Goal: Task Accomplishment & Management: Manage account settings

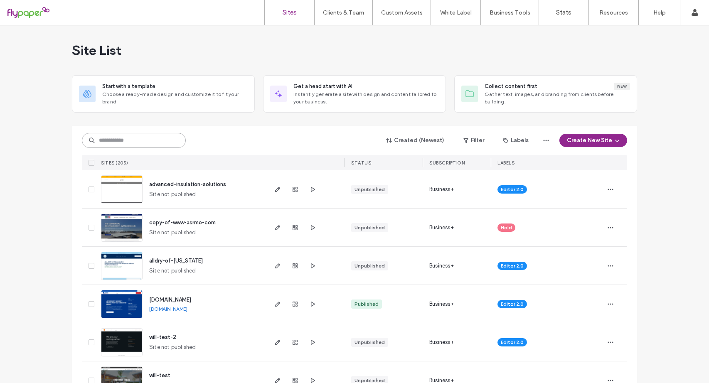
click at [156, 142] on input at bounding box center [134, 140] width 104 height 15
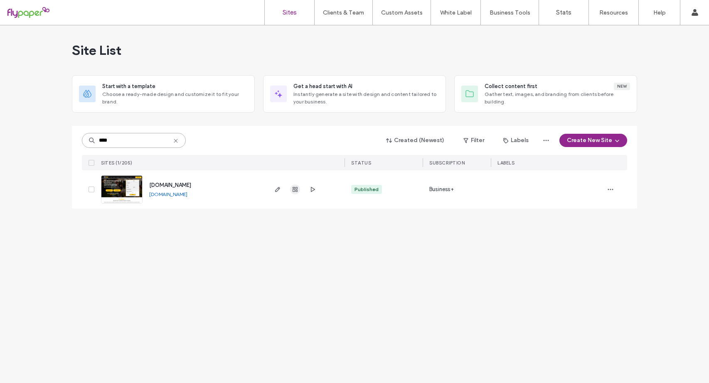
type input "****"
click at [296, 189] on icon "button" at bounding box center [295, 189] width 7 height 7
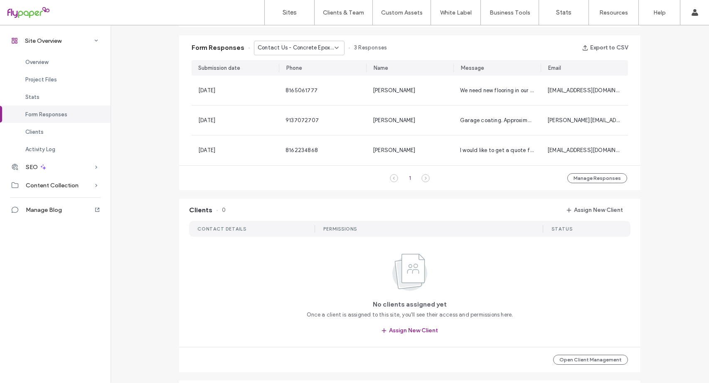
scroll to position [451, 0]
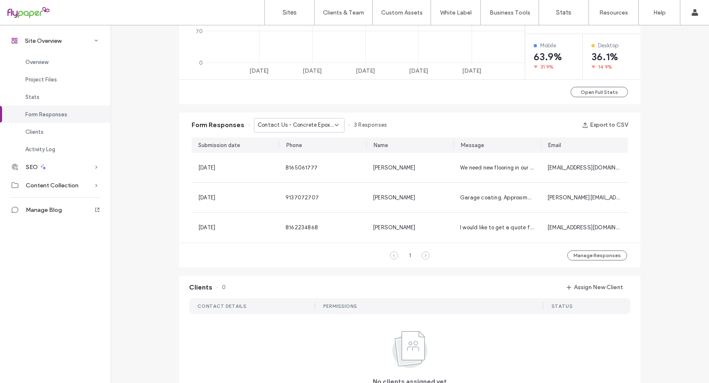
click at [333, 121] on div "Contact Us - Concrete Epoxy Floor Coatings page" at bounding box center [299, 125] width 91 height 15
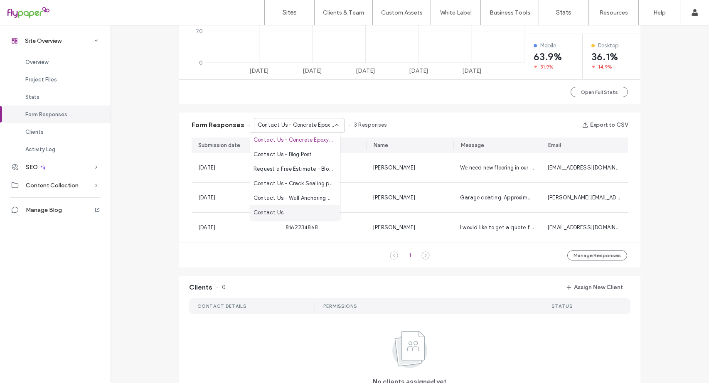
click at [312, 213] on div "Contact Us" at bounding box center [295, 212] width 90 height 15
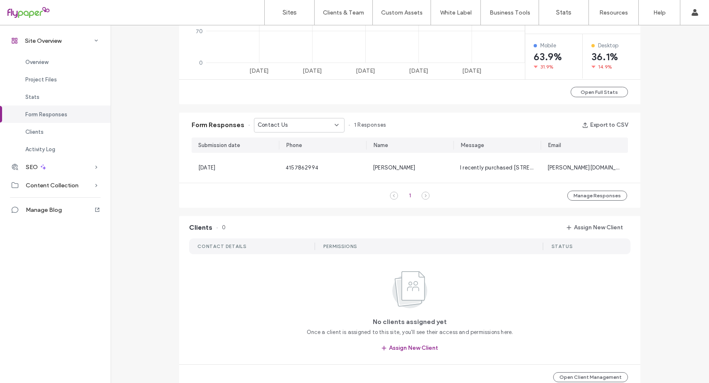
click at [333, 125] on icon at bounding box center [336, 125] width 7 height 7
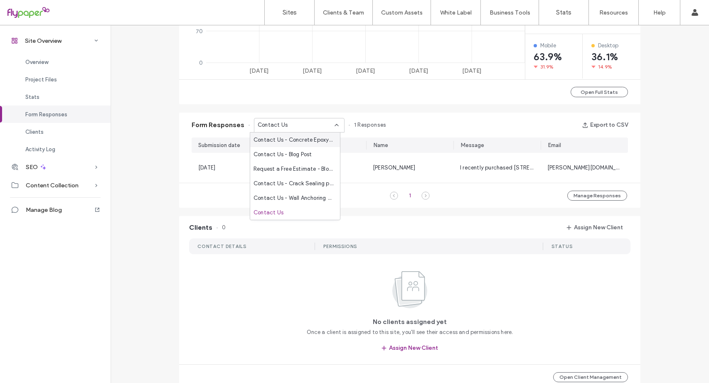
click at [321, 140] on span "Contact Us - Concrete Epoxy Floor Coatings page" at bounding box center [293, 140] width 80 height 8
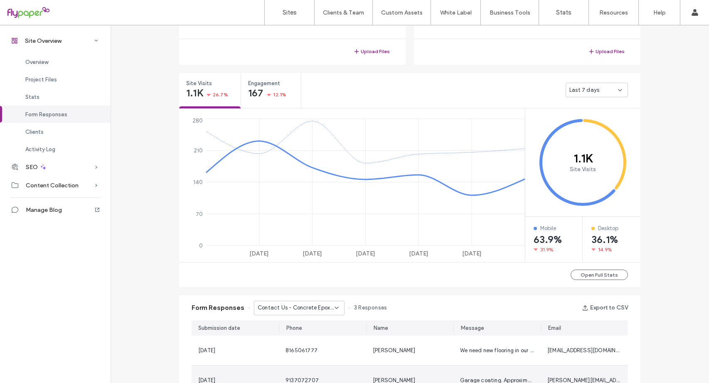
scroll to position [243, 0]
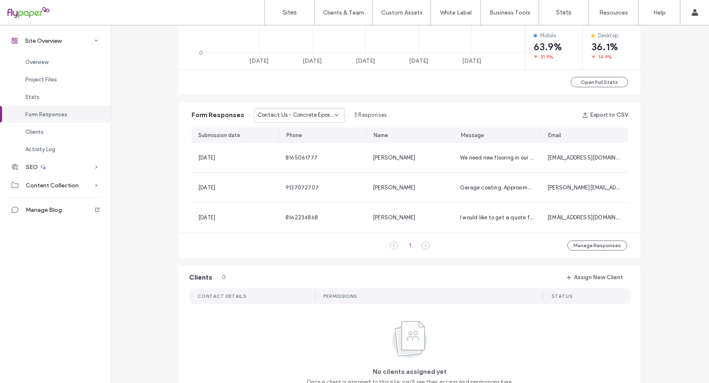
scroll to position [457, 0]
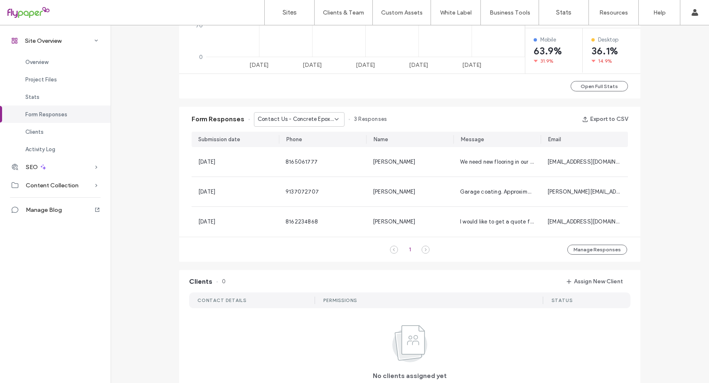
click at [333, 121] on icon at bounding box center [336, 119] width 7 height 7
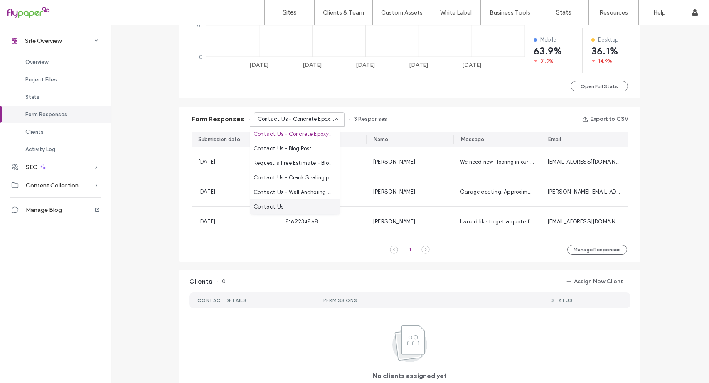
click at [292, 201] on div "Contact Us" at bounding box center [295, 206] width 90 height 15
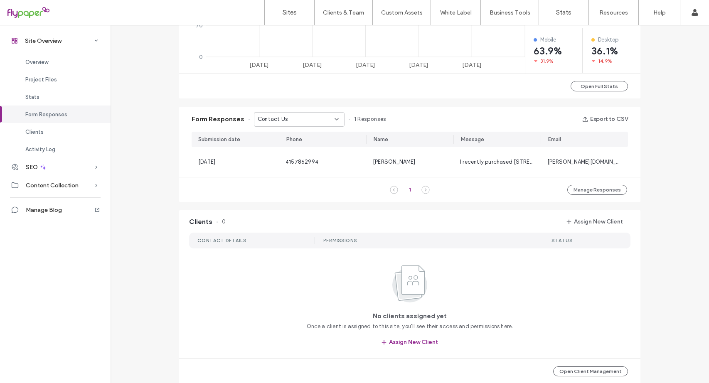
click at [333, 118] on icon at bounding box center [336, 119] width 7 height 7
click at [299, 192] on span "Contact Us - Wall Anchoring page" at bounding box center [293, 192] width 80 height 8
click at [613, 118] on button "Export to CSV" at bounding box center [605, 119] width 46 height 13
click at [335, 119] on use at bounding box center [336, 119] width 3 height 2
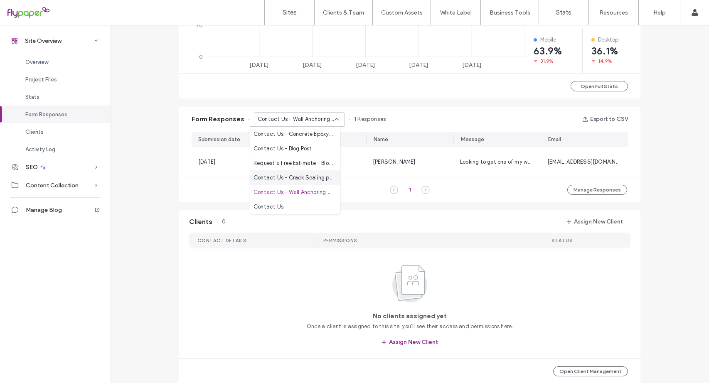
click at [314, 178] on span "Contact Us - Crack Sealing page" at bounding box center [293, 178] width 80 height 8
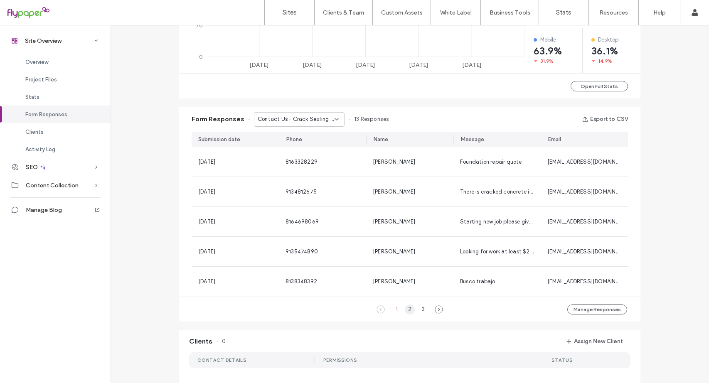
click at [406, 309] on div "2" at bounding box center [410, 309] width 10 height 10
click at [420, 307] on div "3" at bounding box center [423, 309] width 10 height 10
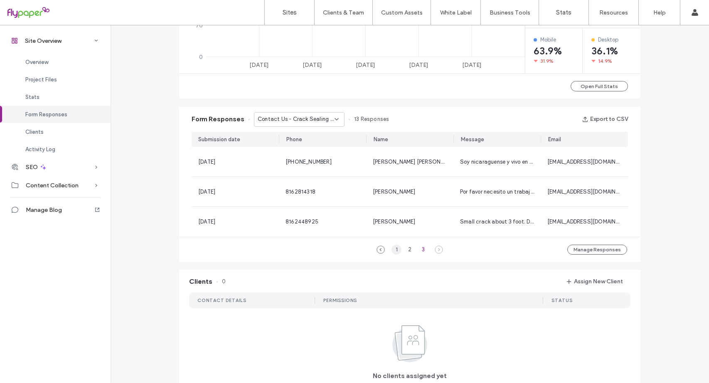
click at [393, 247] on div "1" at bounding box center [396, 250] width 10 height 10
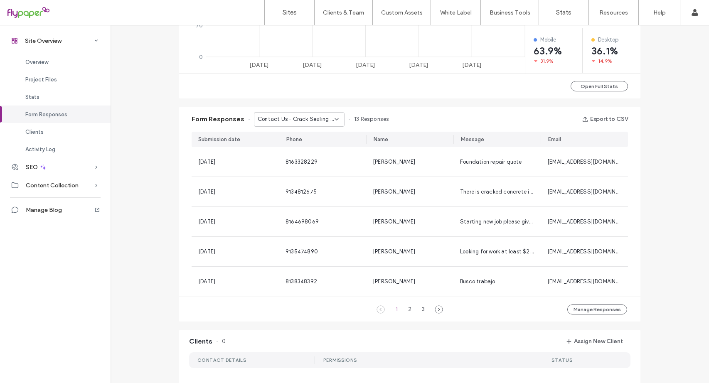
click at [333, 116] on icon at bounding box center [336, 119] width 7 height 7
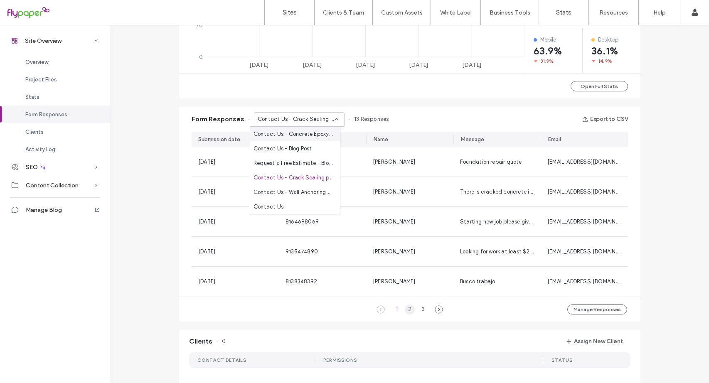
click at [407, 308] on div "2" at bounding box center [410, 309] width 10 height 10
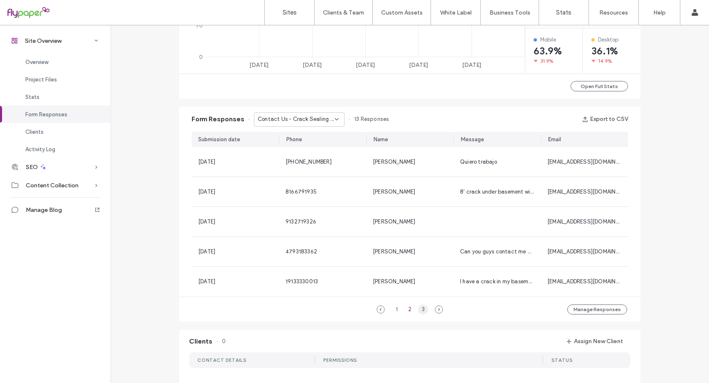
click at [418, 308] on div "3" at bounding box center [423, 309] width 10 height 10
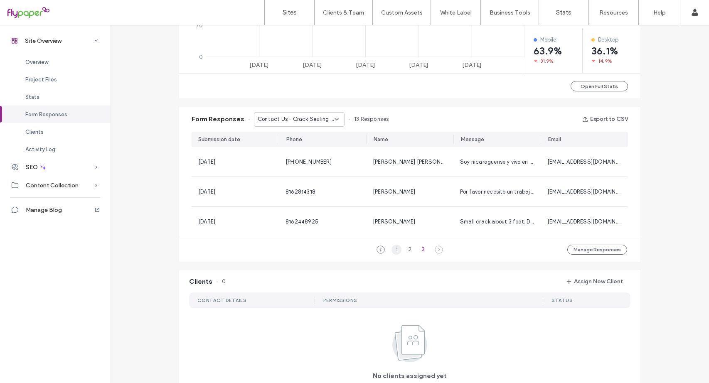
click at [393, 248] on div "1" at bounding box center [396, 250] width 10 height 10
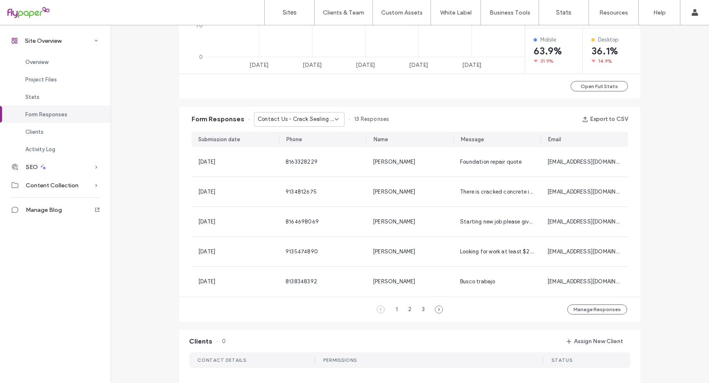
click at [335, 119] on use at bounding box center [336, 119] width 3 height 2
click at [312, 162] on span "Request a Free Estimate - Blog page" at bounding box center [293, 163] width 80 height 8
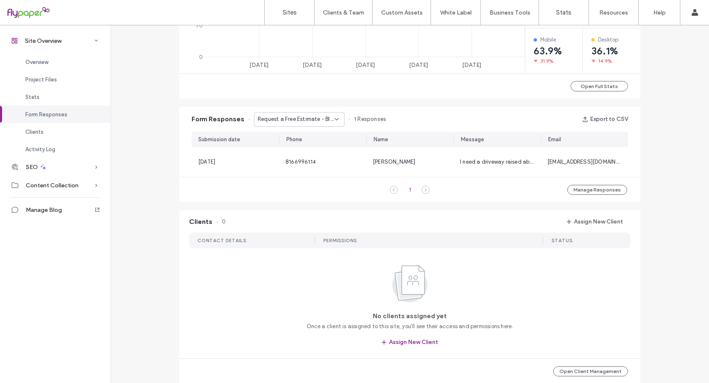
click at [333, 118] on icon at bounding box center [336, 119] width 7 height 7
click at [313, 143] on div "Contact Us - Blog Post" at bounding box center [295, 148] width 90 height 15
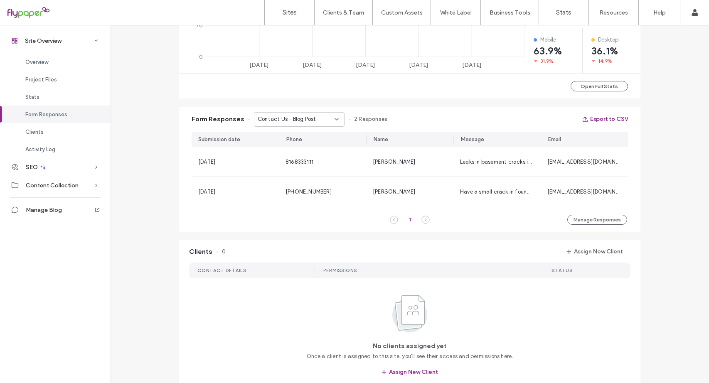
click at [608, 118] on button "Export to CSV" at bounding box center [605, 119] width 46 height 13
click at [336, 118] on div "Contact Us - Blog Post" at bounding box center [299, 119] width 91 height 15
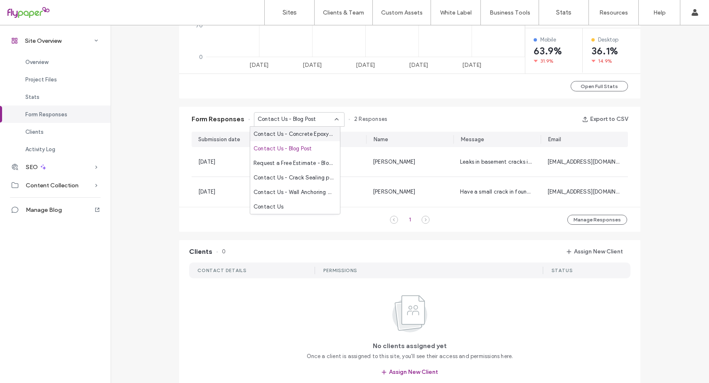
click at [310, 137] on span "Contact Us - Concrete Epoxy Floor Coatings page" at bounding box center [293, 134] width 80 height 8
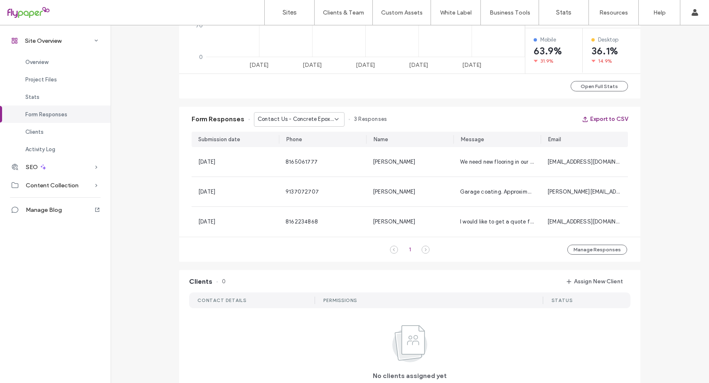
click at [607, 121] on button "Export to CSV" at bounding box center [605, 119] width 46 height 13
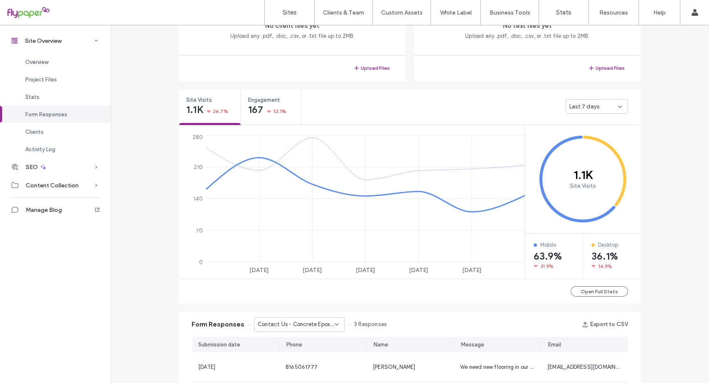
scroll to position [249, 0]
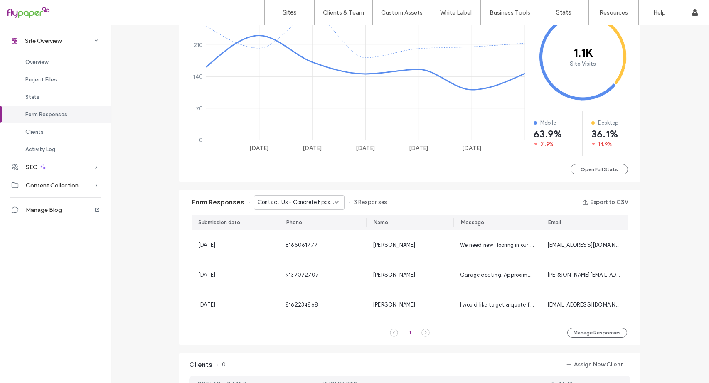
scroll to position [374, 0]
click at [333, 201] on icon at bounding box center [336, 202] width 7 height 7
click at [348, 339] on div "1 Manage Responses" at bounding box center [409, 332] width 461 height 25
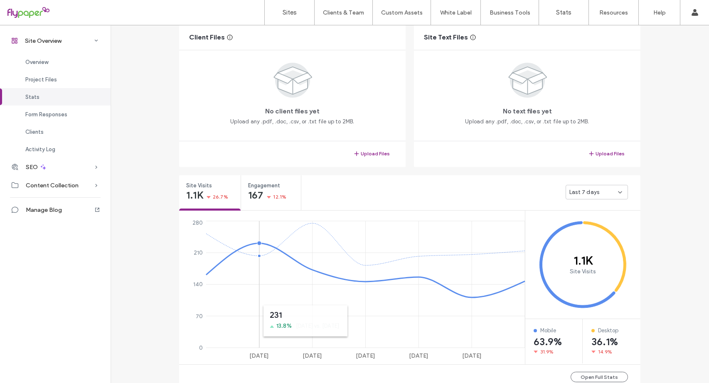
scroll to position [148, 0]
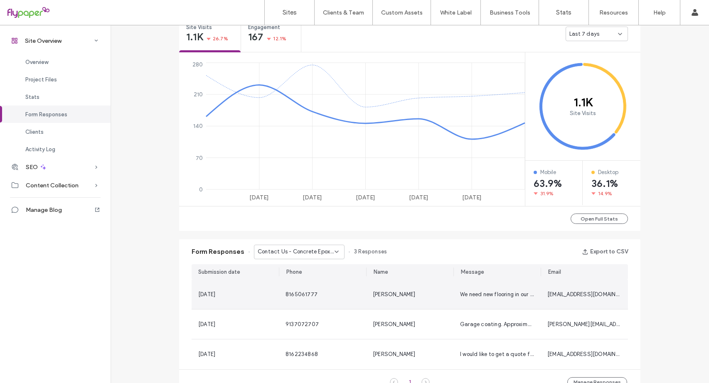
scroll to position [415, 0]
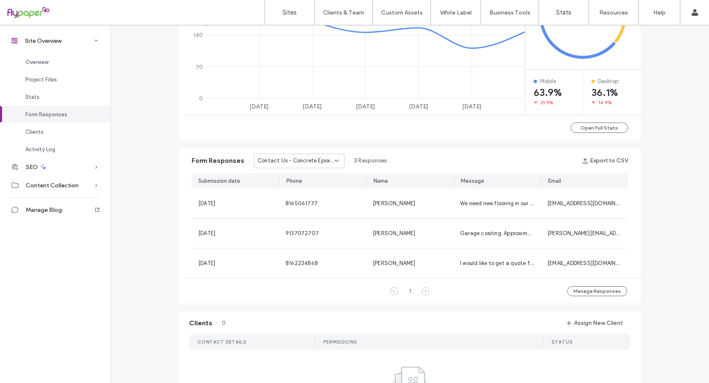
click at [332, 157] on div "Contact Us - Concrete Epoxy Floor Coatings page" at bounding box center [299, 161] width 91 height 15
click at [318, 191] on div "Contact Us - Blog Post" at bounding box center [295, 190] width 90 height 15
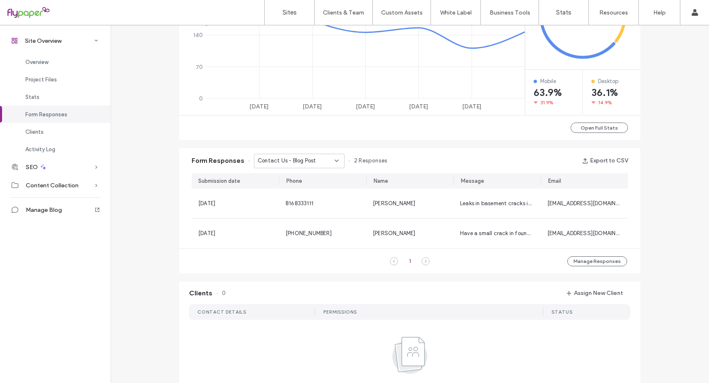
click at [335, 160] on use at bounding box center [336, 161] width 3 height 2
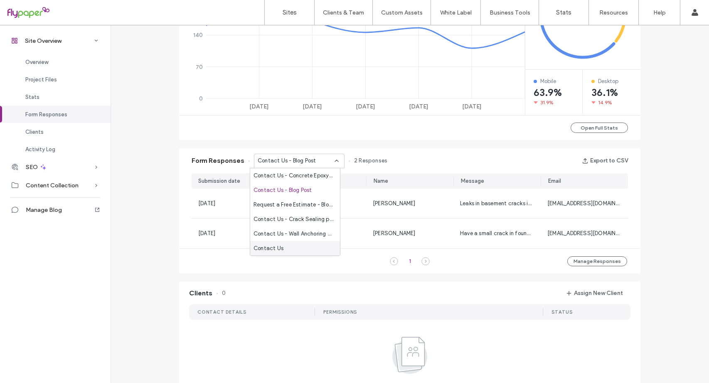
click at [280, 245] on span "Contact Us" at bounding box center [268, 248] width 30 height 8
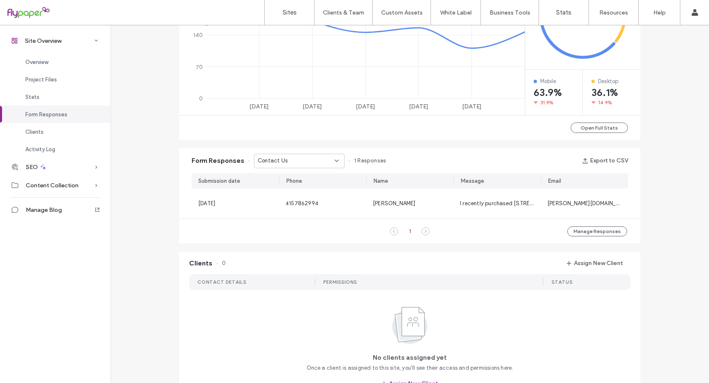
click at [334, 158] on icon at bounding box center [336, 160] width 7 height 7
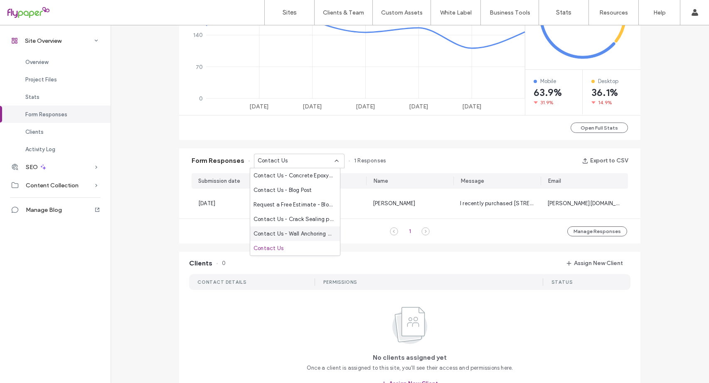
click at [310, 236] on span "Contact Us - Wall Anchoring page" at bounding box center [293, 234] width 80 height 8
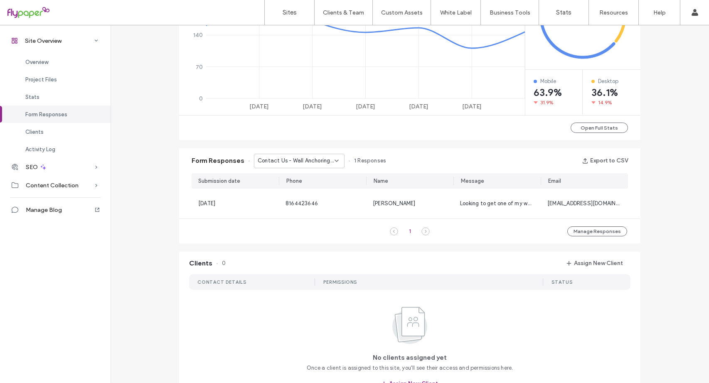
click at [333, 163] on icon at bounding box center [336, 160] width 7 height 7
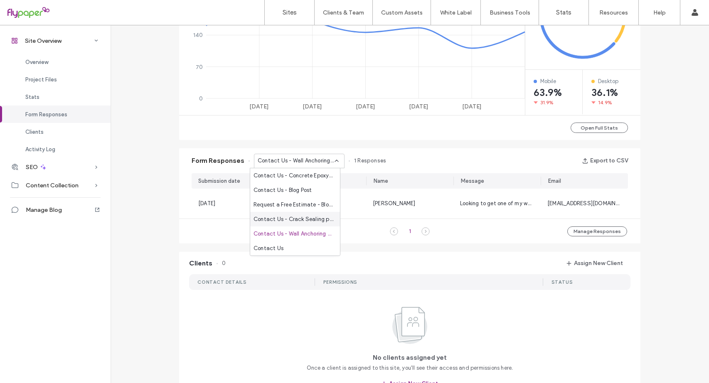
click at [301, 221] on span "Contact Us - Crack Sealing page" at bounding box center [293, 219] width 80 height 8
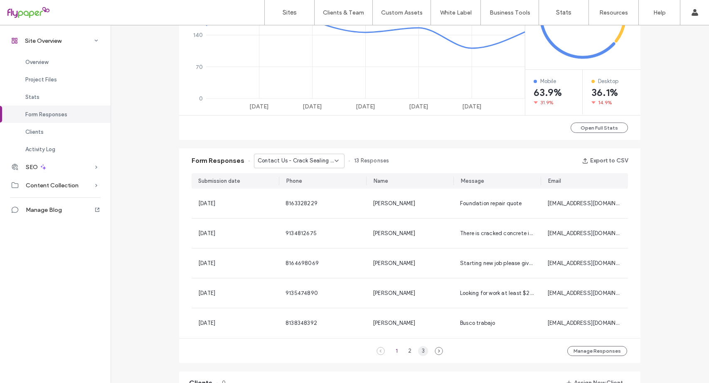
click at [421, 351] on div "3" at bounding box center [423, 351] width 10 height 10
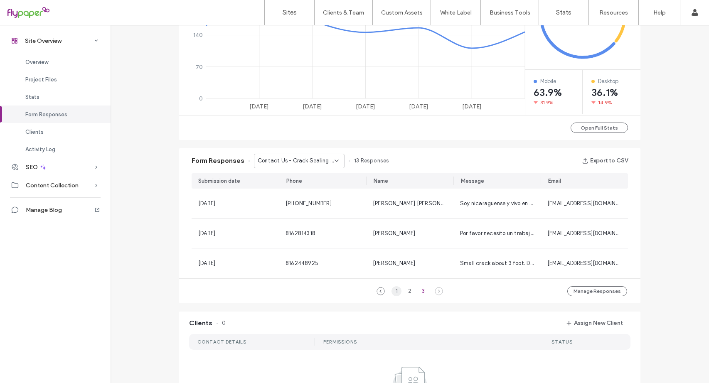
click at [396, 291] on div "1" at bounding box center [396, 291] width 10 height 10
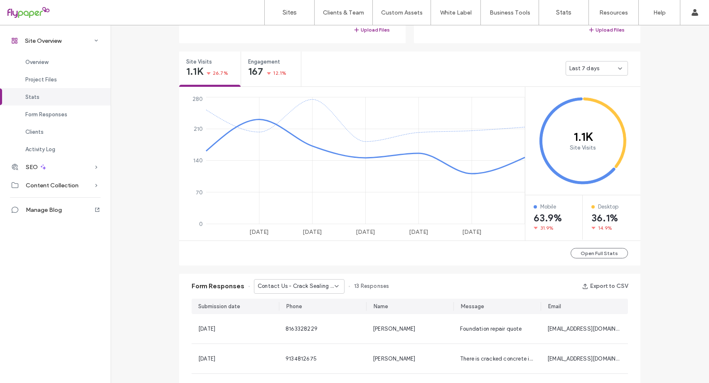
scroll to position [291, 0]
click at [334, 286] on icon at bounding box center [336, 285] width 7 height 7
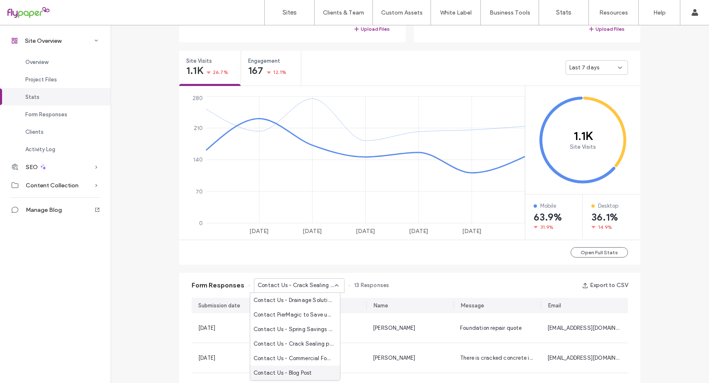
click at [302, 373] on span "Contact Us - Blog Post" at bounding box center [282, 373] width 58 height 8
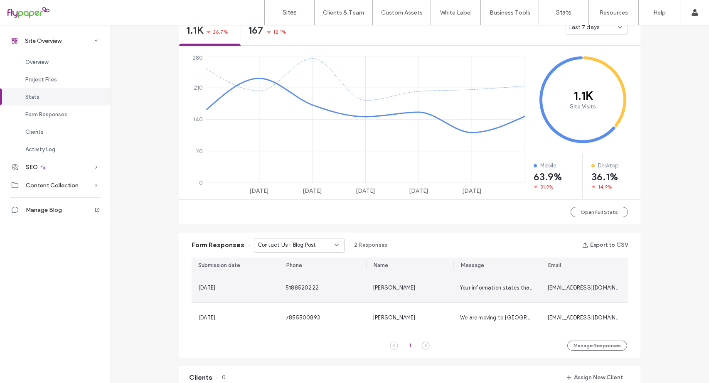
scroll to position [332, 0]
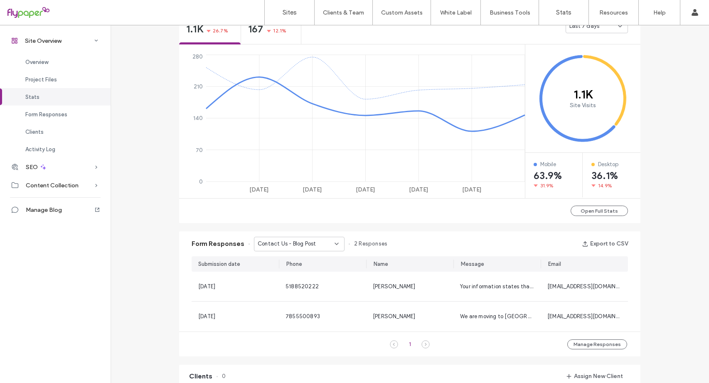
click at [336, 243] on div "Contact Us - Blog Post" at bounding box center [299, 244] width 91 height 15
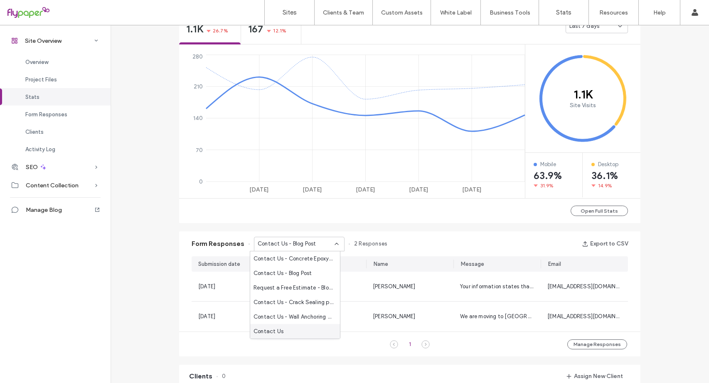
click at [287, 329] on div "Contact Us" at bounding box center [295, 331] width 90 height 15
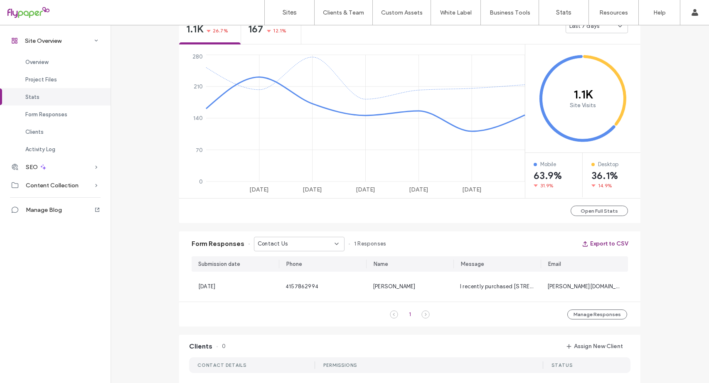
click at [610, 244] on button "Export to CSV" at bounding box center [605, 243] width 46 height 13
click at [333, 245] on icon at bounding box center [336, 243] width 7 height 7
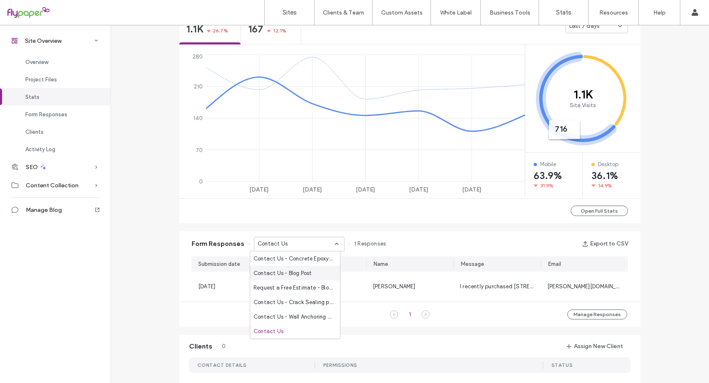
click at [319, 276] on div "Contact Us - Blog Post" at bounding box center [295, 273] width 90 height 15
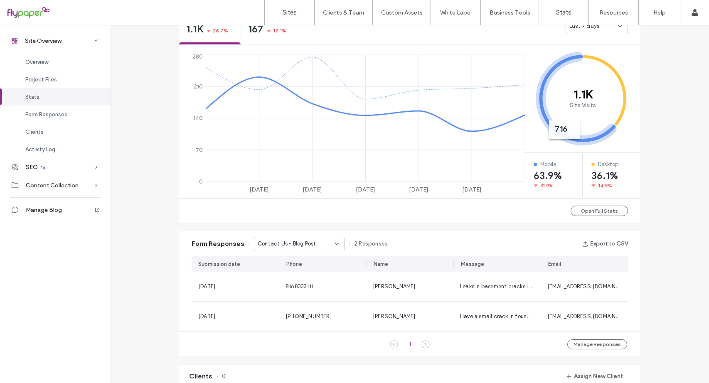
click at [333, 244] on icon at bounding box center [336, 243] width 7 height 7
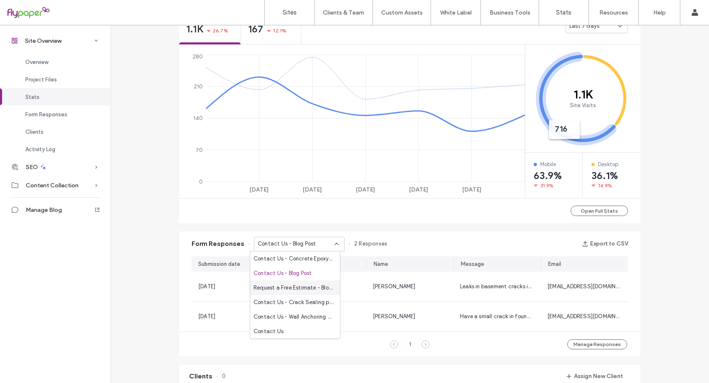
click at [317, 286] on span "Request a Free Estimate - Blog page" at bounding box center [293, 288] width 80 height 8
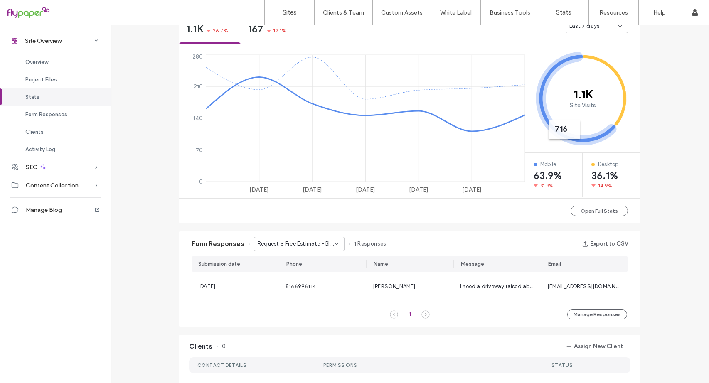
click at [333, 240] on icon at bounding box center [336, 243] width 7 height 7
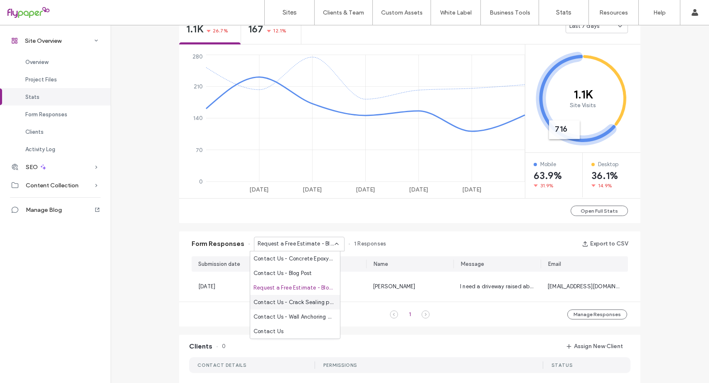
click at [315, 303] on span "Contact Us - Crack Sealing page" at bounding box center [293, 302] width 80 height 8
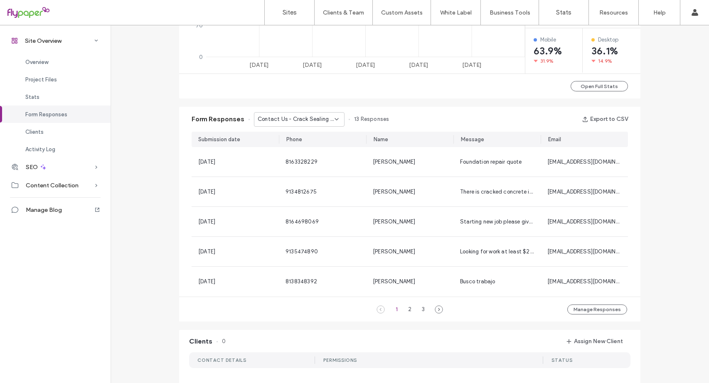
scroll to position [249, 0]
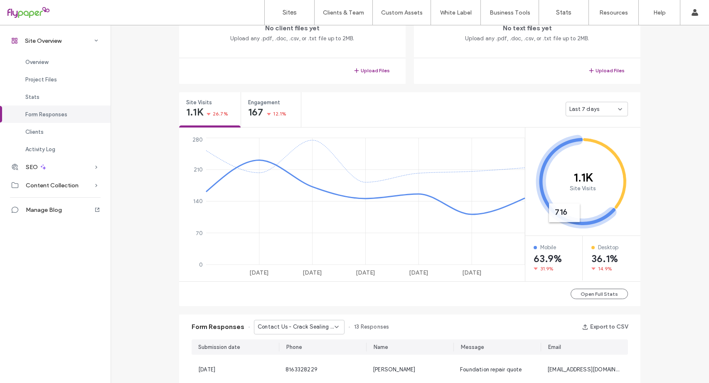
click at [333, 325] on icon at bounding box center [336, 327] width 7 height 7
click at [310, 298] on span "Contact Us - Wall Anchoring page" at bounding box center [293, 298] width 80 height 8
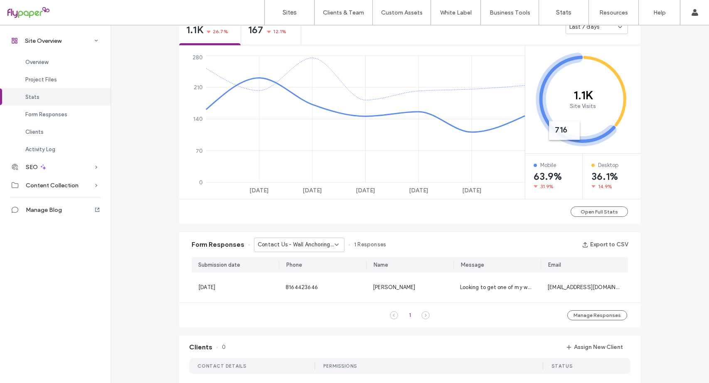
scroll to position [332, 0]
click at [335, 243] on use at bounding box center [336, 244] width 3 height 2
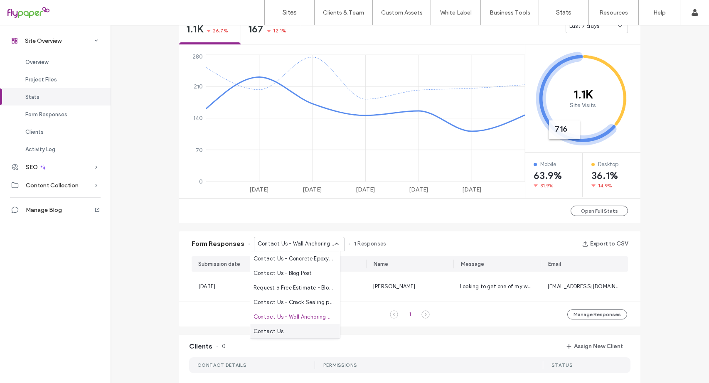
click at [311, 334] on div "Contact Us" at bounding box center [295, 331] width 90 height 15
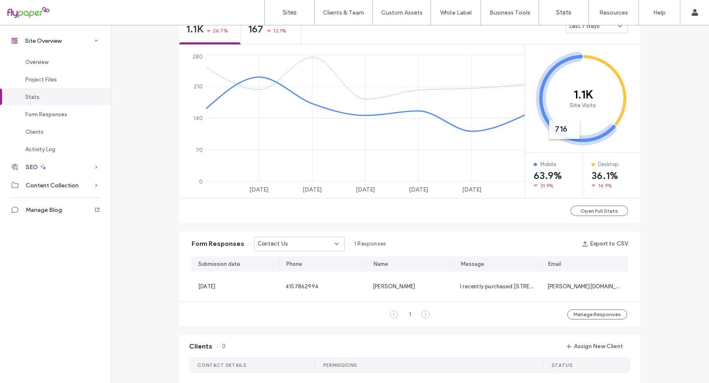
click at [333, 241] on icon at bounding box center [336, 243] width 7 height 7
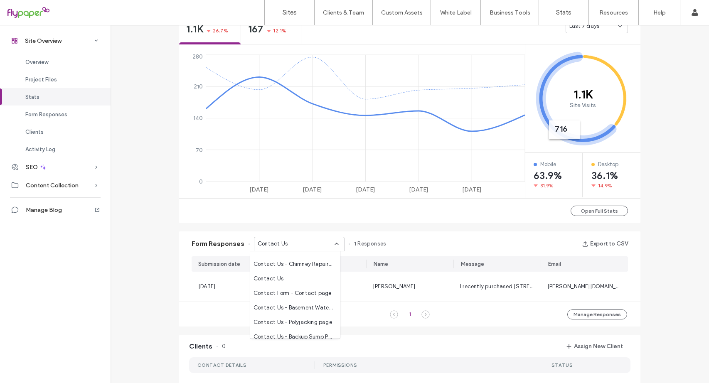
scroll to position [83, 0]
click at [308, 261] on span "Contact Us - Chimney Repair page" at bounding box center [293, 263] width 80 height 8
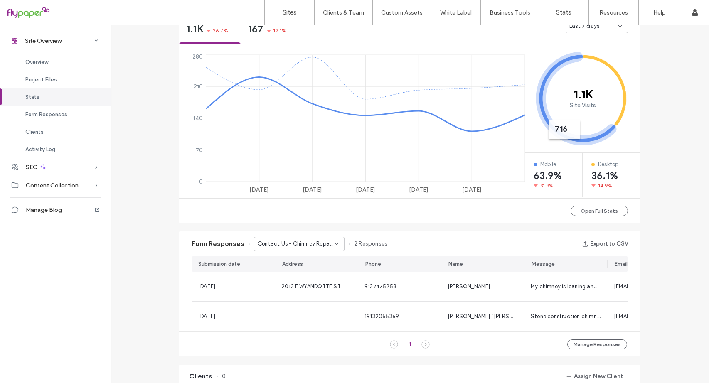
click at [333, 244] on icon at bounding box center [336, 243] width 7 height 7
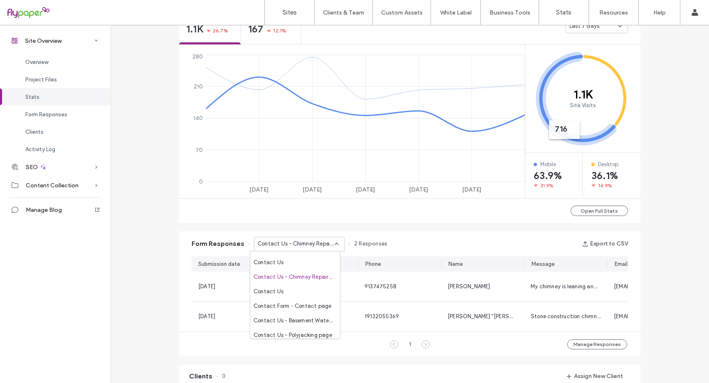
scroll to position [42, 0]
click at [287, 322] on div "Contact Us" at bounding box center [295, 319] width 90 height 15
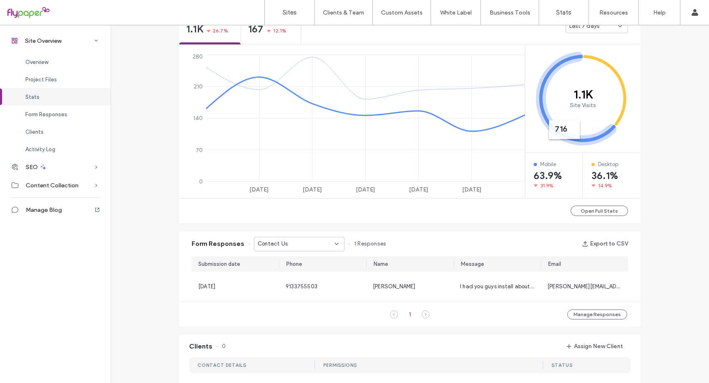
click at [333, 246] on icon at bounding box center [336, 243] width 7 height 7
click at [313, 330] on span "Contact Form - Contact page" at bounding box center [292, 333] width 78 height 8
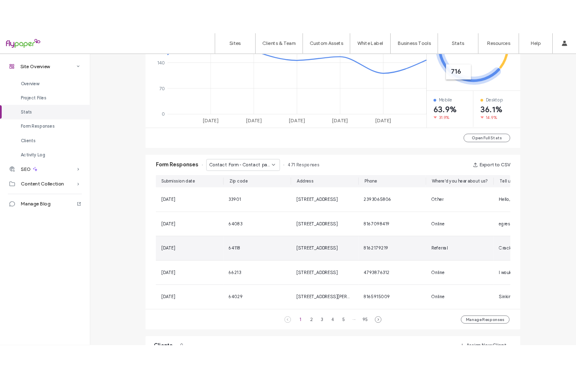
scroll to position [415, 0]
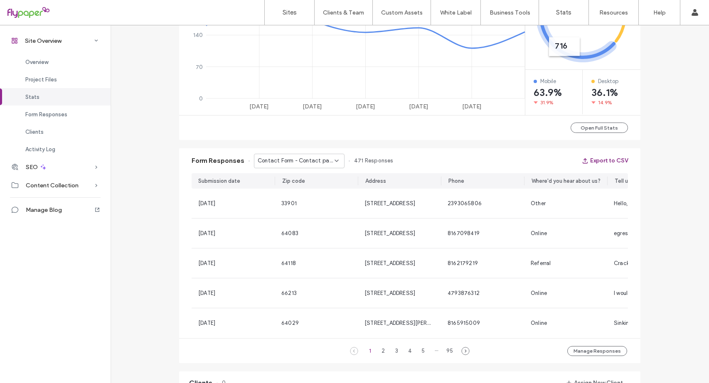
click at [611, 160] on button "Export to CSV" at bounding box center [605, 160] width 46 height 13
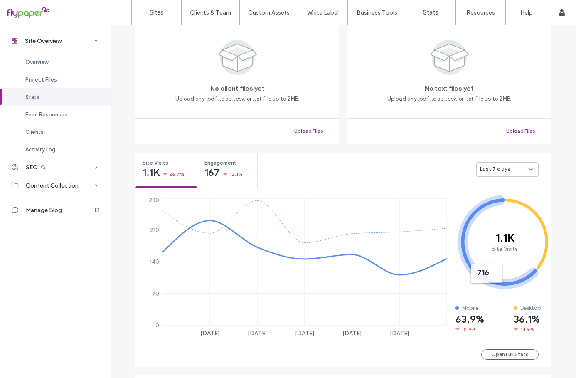
scroll to position [125, 0]
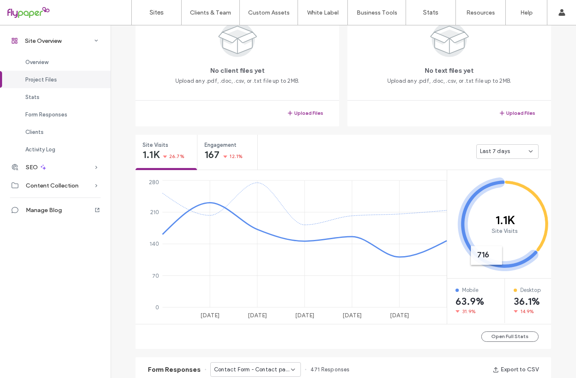
scroll to position [208, 0]
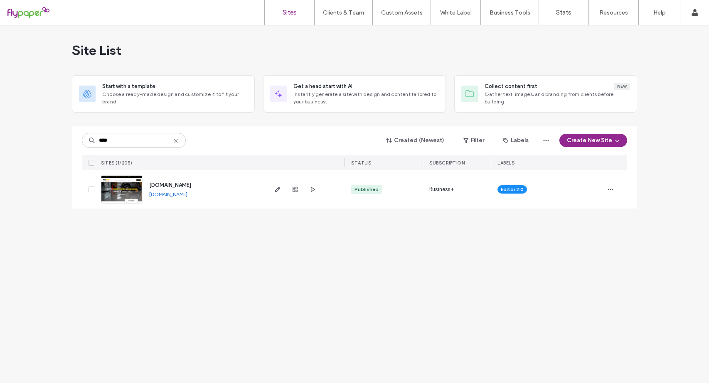
type input "****"
click at [295, 194] on div at bounding box center [294, 189] width 45 height 38
click at [294, 191] on icon "button" at bounding box center [295, 189] width 7 height 7
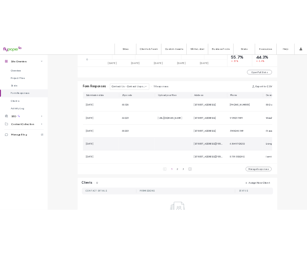
scroll to position [457, 0]
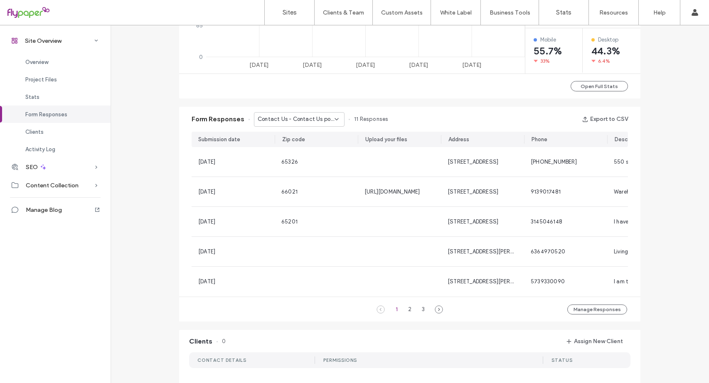
click at [332, 115] on div "Contact Us - Contact Us popup" at bounding box center [299, 119] width 91 height 15
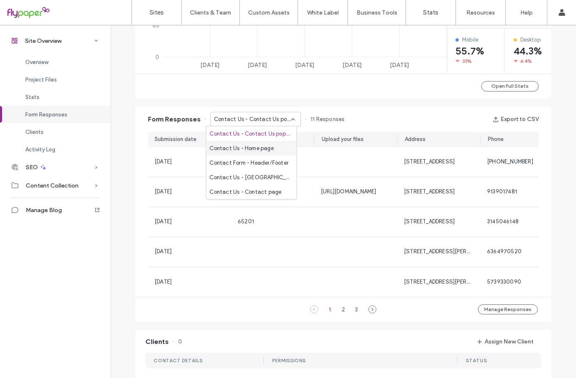
click at [234, 147] on span "Contact Us - Home page" at bounding box center [241, 148] width 64 height 8
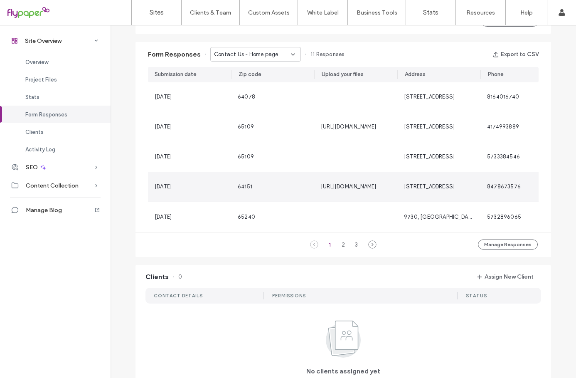
scroll to position [540, 0]
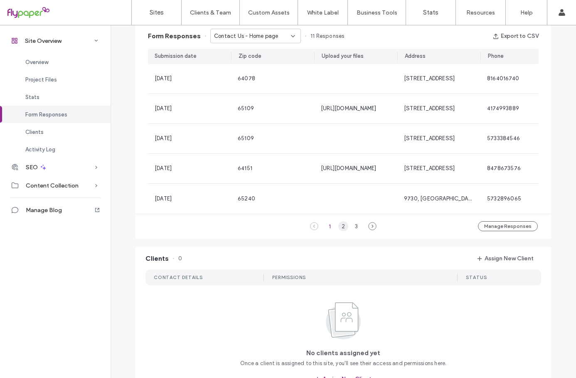
click at [340, 231] on div "2" at bounding box center [343, 226] width 10 height 10
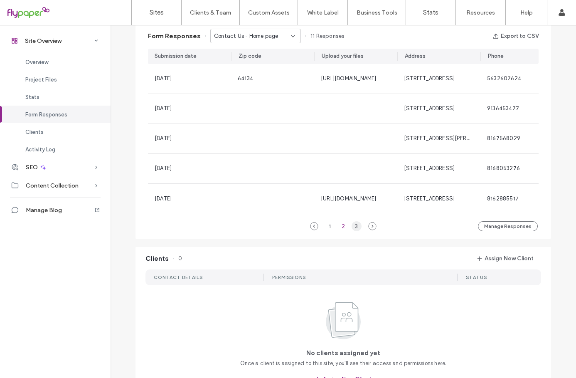
click at [355, 231] on div "3" at bounding box center [356, 226] width 10 height 10
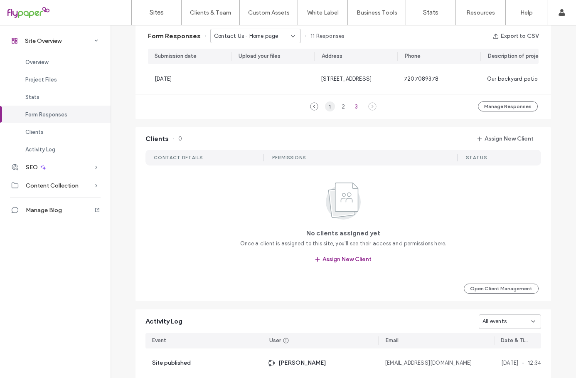
click at [326, 111] on div "1" at bounding box center [330, 106] width 10 height 10
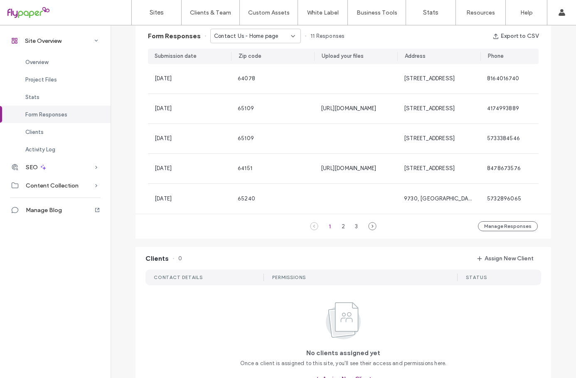
click at [291, 37] on icon at bounding box center [293, 36] width 7 height 7
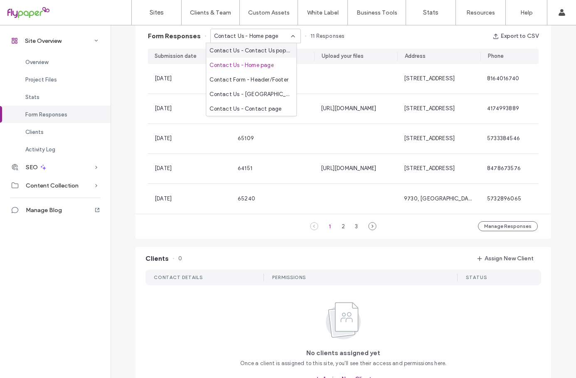
click at [255, 54] on div "Contact Us - Contact Us popup" at bounding box center [251, 50] width 90 height 15
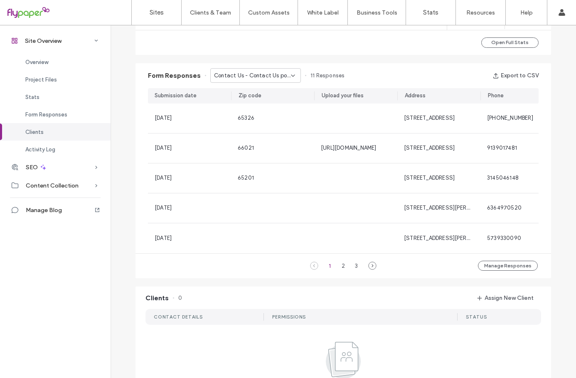
scroll to position [498, 0]
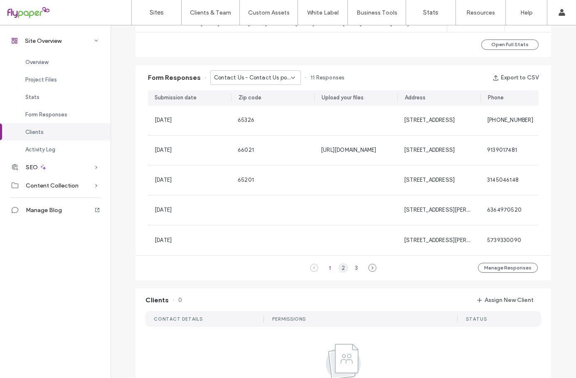
click at [341, 272] on div "2" at bounding box center [343, 268] width 10 height 10
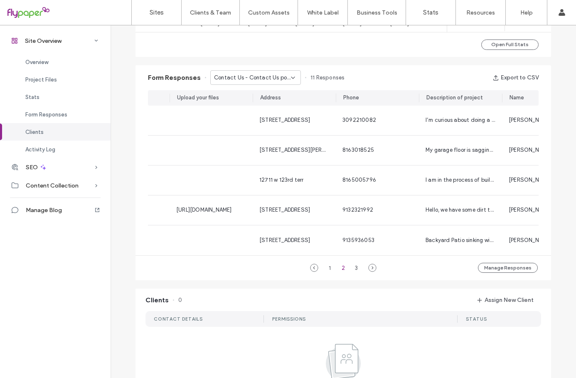
scroll to position [0, 274]
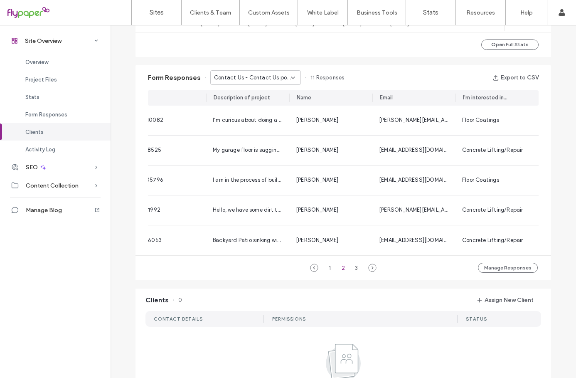
click at [291, 79] on icon at bounding box center [293, 77] width 7 height 7
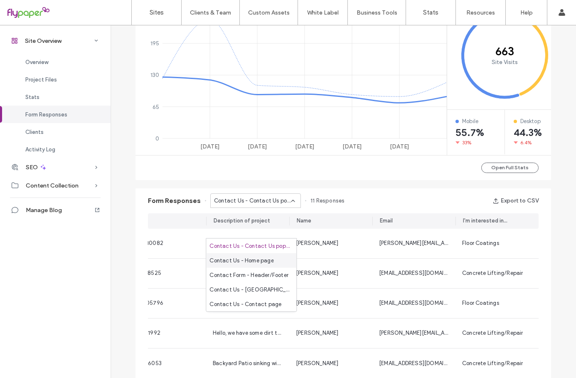
scroll to position [332, 0]
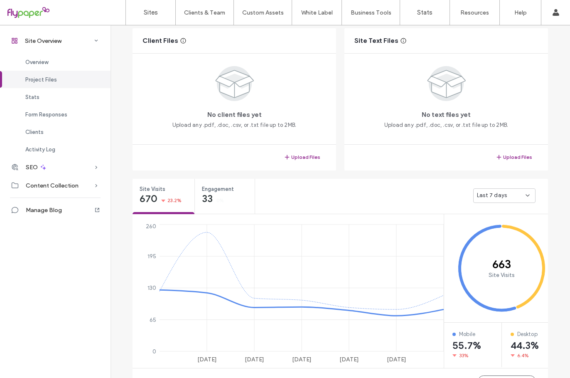
scroll to position [42, 0]
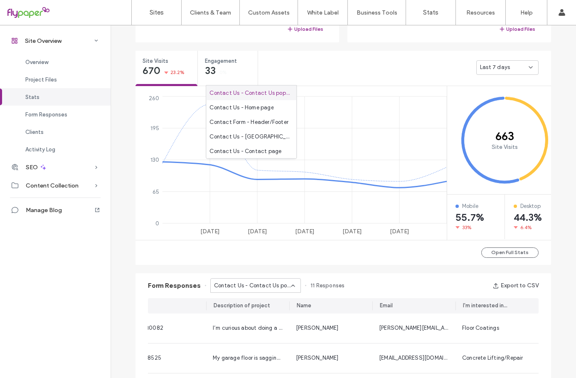
scroll to position [498, 0]
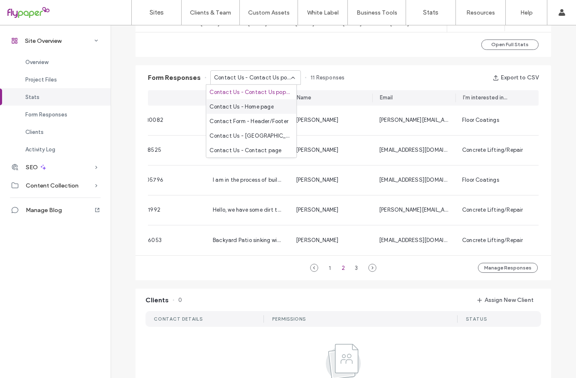
click at [230, 108] on span "Contact Us - Home page" at bounding box center [241, 106] width 64 height 8
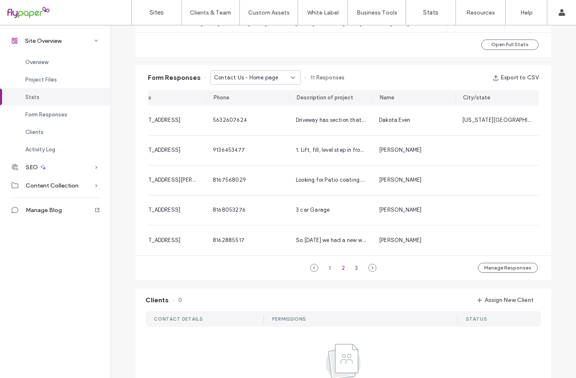
scroll to position [0, 0]
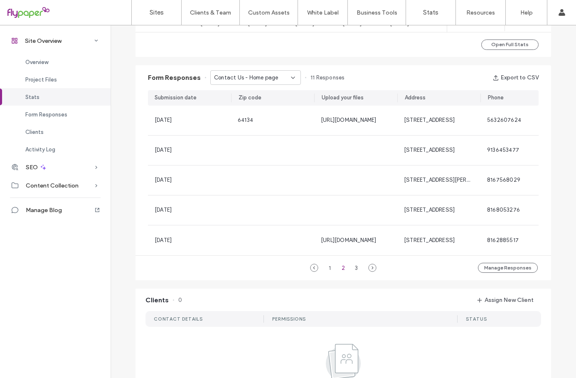
click at [290, 76] on icon at bounding box center [293, 77] width 7 height 7
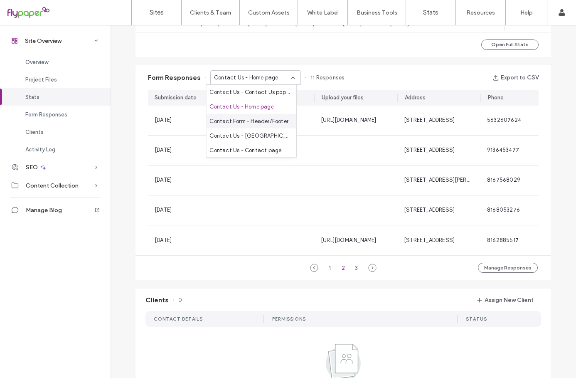
click at [276, 123] on span "Contact Form - Header/Footer" at bounding box center [248, 121] width 79 height 8
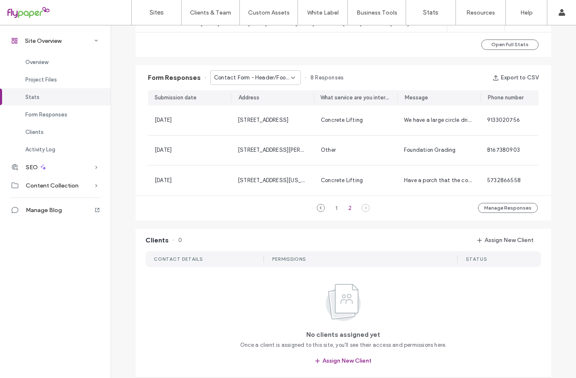
click at [290, 75] on icon at bounding box center [293, 77] width 7 height 7
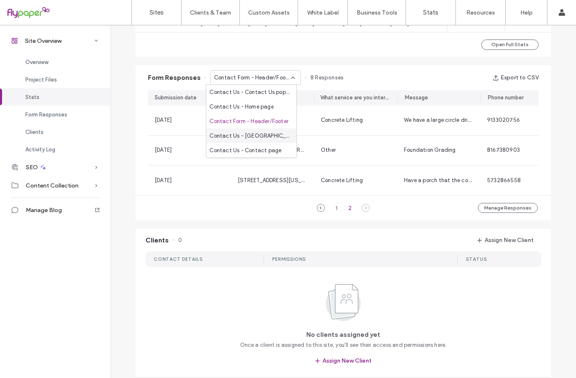
click at [267, 139] on span "Contact Us - Jefferson City, MO page" at bounding box center [249, 135] width 80 height 8
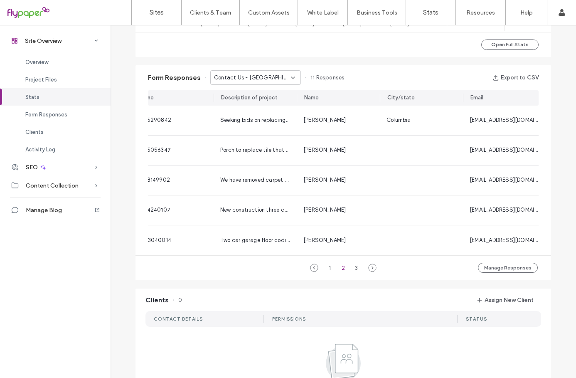
scroll to position [0, 357]
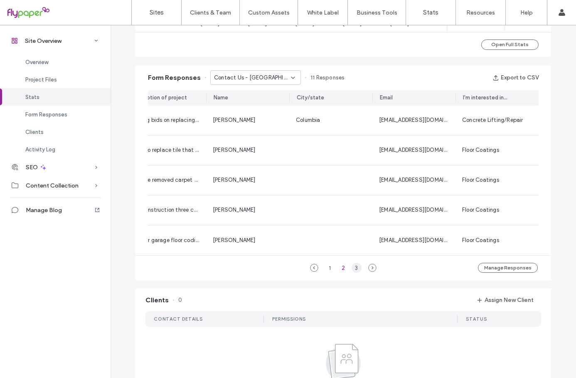
click at [353, 272] on div "3" at bounding box center [356, 268] width 10 height 10
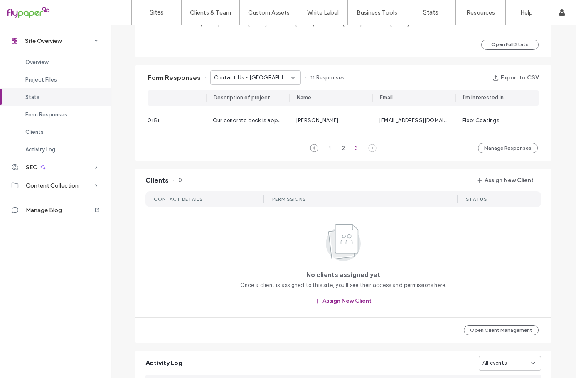
scroll to position [0, 274]
click at [326, 153] on div "1" at bounding box center [330, 148] width 10 height 10
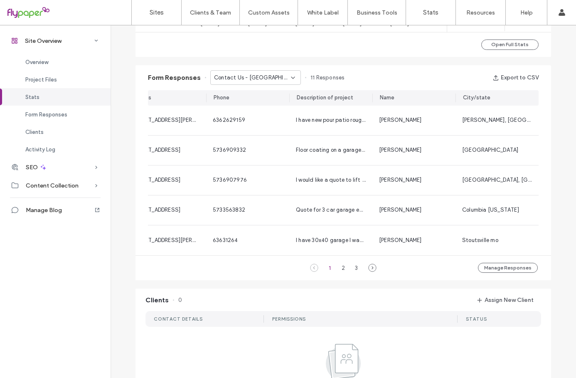
click at [291, 76] on icon at bounding box center [293, 77] width 7 height 7
click at [266, 108] on span "Contact Us - Home page" at bounding box center [241, 106] width 64 height 8
click at [290, 77] on icon at bounding box center [293, 77] width 7 height 7
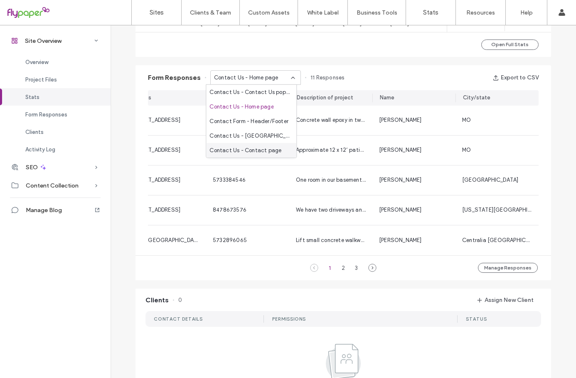
click at [275, 151] on span "Contact Us - Contact page" at bounding box center [245, 150] width 72 height 8
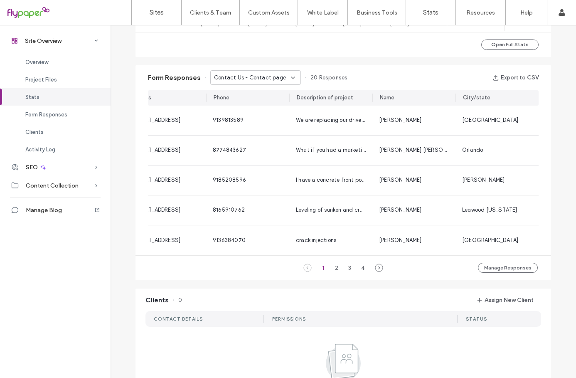
scroll to position [0, 0]
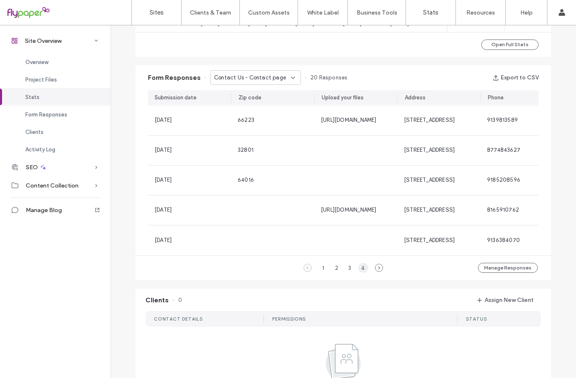
click at [361, 272] on div "4" at bounding box center [363, 268] width 10 height 10
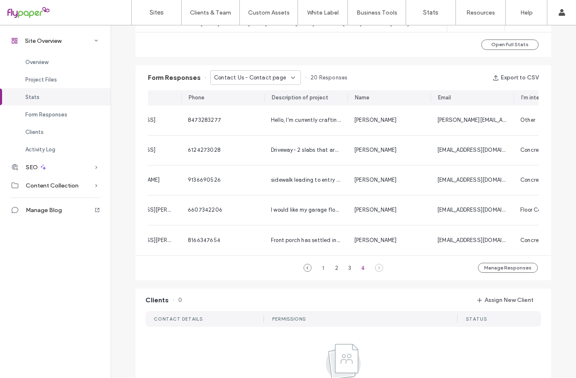
scroll to position [0, 274]
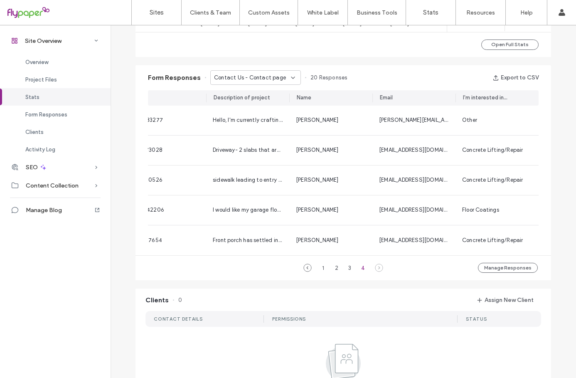
click at [290, 75] on icon at bounding box center [293, 77] width 7 height 7
click at [252, 109] on span "Contact Us - Home page" at bounding box center [241, 106] width 64 height 8
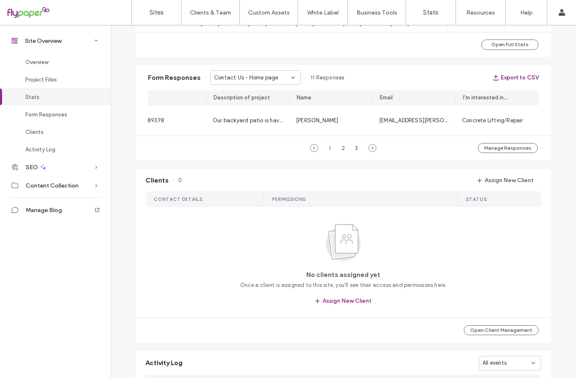
click at [518, 78] on button "Export to CSV" at bounding box center [515, 77] width 46 height 13
click at [291, 76] on icon at bounding box center [293, 77] width 7 height 7
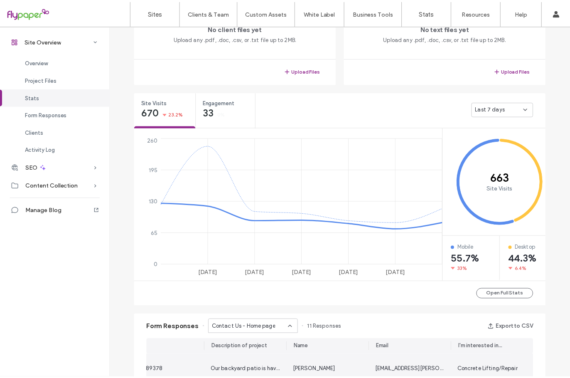
scroll to position [42, 0]
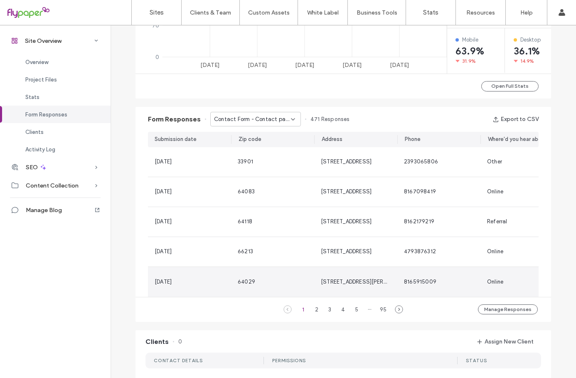
scroll to position [498, 0]
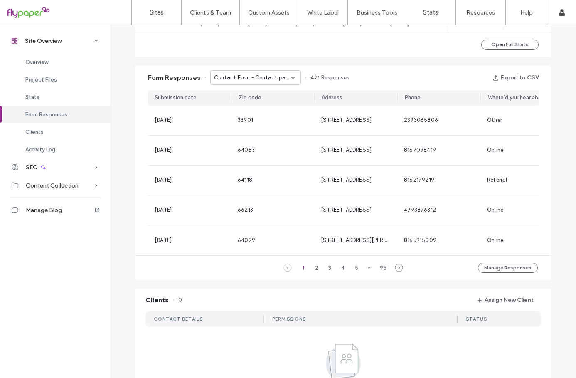
click at [290, 78] on icon at bounding box center [293, 77] width 7 height 7
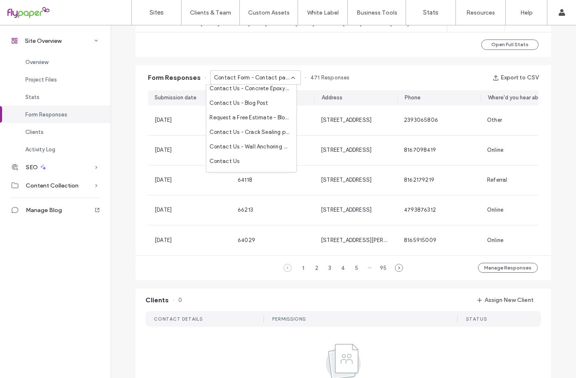
scroll to position [0, 0]
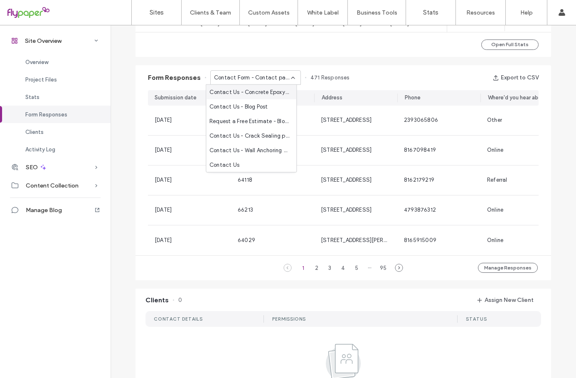
click at [264, 92] on span "Contact Us - Concrete Epoxy Floor Coatings page" at bounding box center [249, 92] width 80 height 8
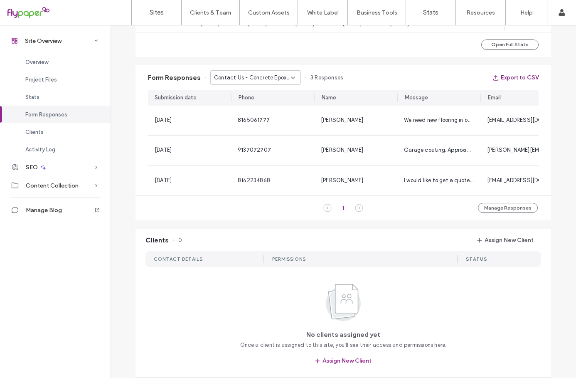
click at [525, 76] on button "Export to CSV" at bounding box center [515, 77] width 46 height 13
click at [98, 270] on div "Site Overview Overview Project Files Stats Form Responses Clients Activity Log …" at bounding box center [55, 201] width 110 height 353
click at [291, 75] on icon at bounding box center [293, 77] width 7 height 7
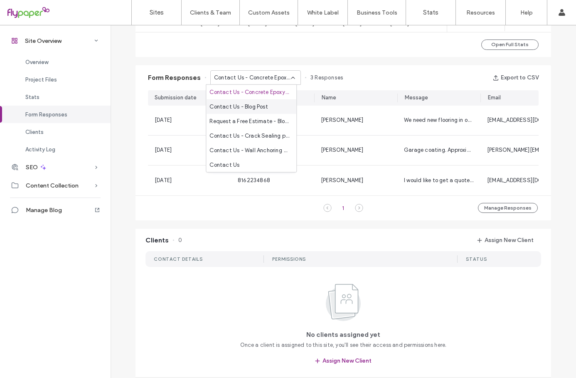
click at [264, 108] on span "Contact Us - Blog Post" at bounding box center [238, 106] width 58 height 8
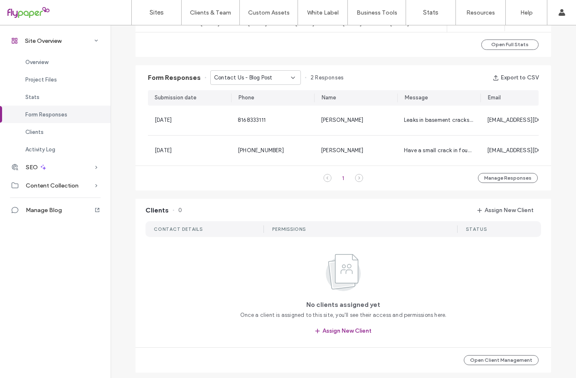
click at [290, 78] on icon at bounding box center [293, 77] width 7 height 7
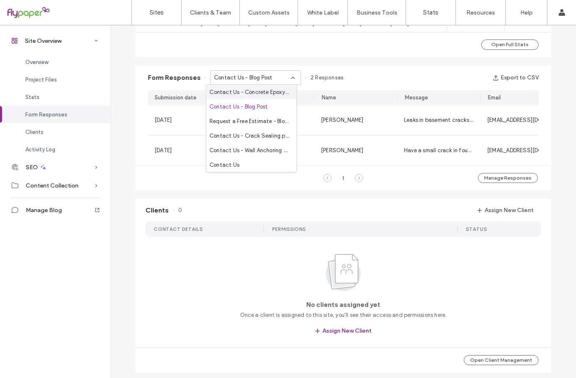
click at [283, 89] on span "Contact Us - Concrete Epoxy Floor Coatings page" at bounding box center [249, 92] width 80 height 8
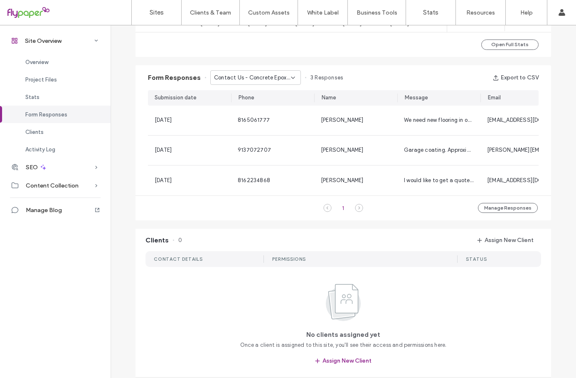
click at [292, 77] on icon at bounding box center [293, 77] width 7 height 7
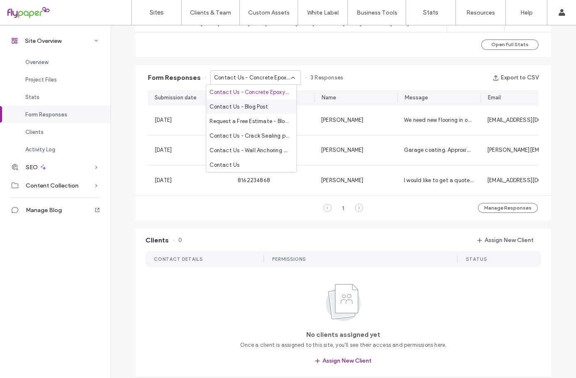
click at [266, 103] on span "Contact Us - Blog Post" at bounding box center [238, 106] width 58 height 8
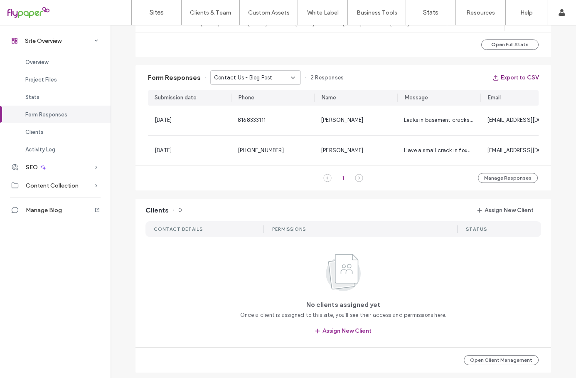
click at [517, 76] on button "Export to CSV" at bounding box center [515, 77] width 46 height 13
click at [290, 76] on icon at bounding box center [293, 77] width 7 height 7
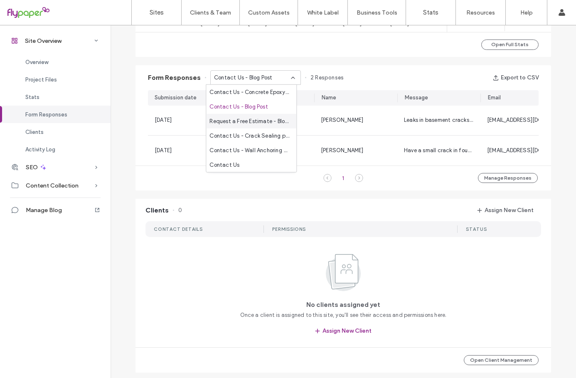
click at [272, 119] on span "Request a Free Estimate - Blog page" at bounding box center [249, 121] width 80 height 8
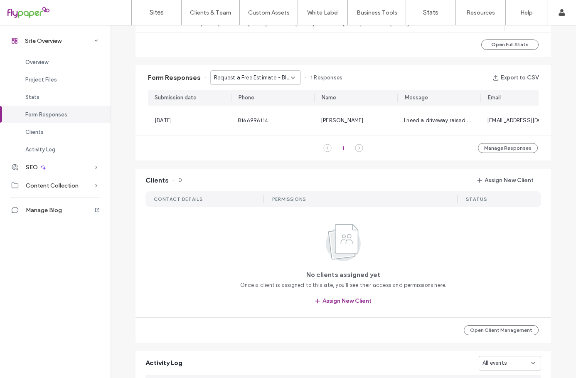
click at [290, 78] on icon at bounding box center [293, 77] width 7 height 7
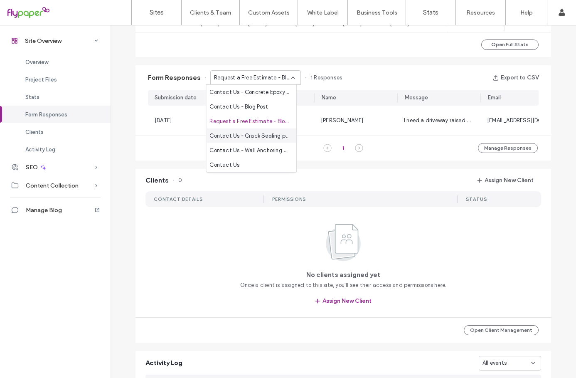
click at [267, 136] on span "Contact Us - Crack Sealing page" at bounding box center [249, 135] width 80 height 8
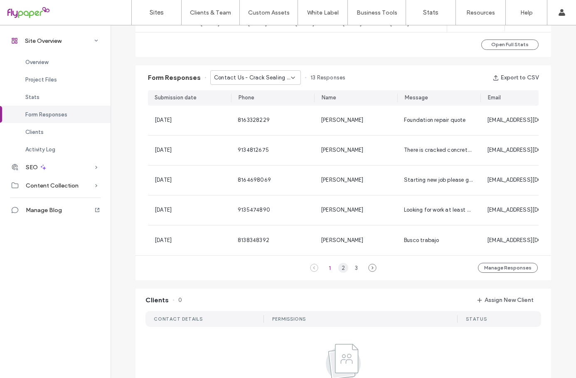
click at [341, 272] on div "2" at bounding box center [343, 268] width 10 height 10
click at [358, 270] on div "3" at bounding box center [356, 268] width 10 height 10
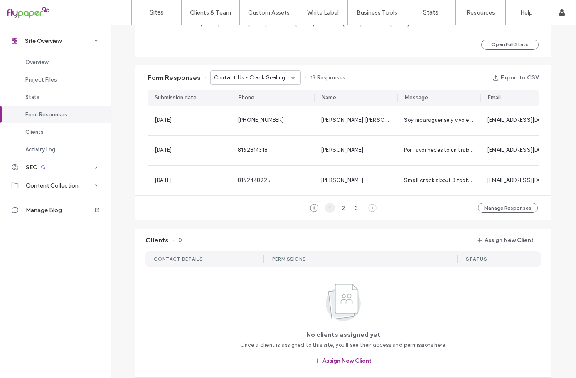
click at [326, 213] on div "1" at bounding box center [330, 208] width 10 height 10
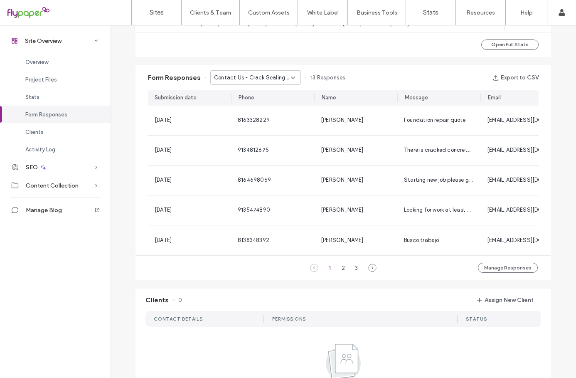
click at [288, 73] on div "Contact Us - Crack Sealing page" at bounding box center [255, 77] width 91 height 15
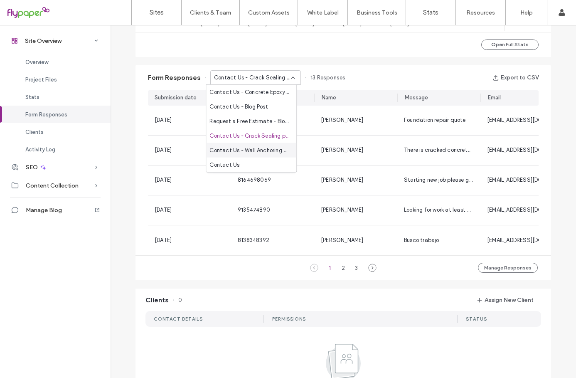
click at [278, 149] on span "Contact Us - Wall Anchoring page" at bounding box center [249, 150] width 80 height 8
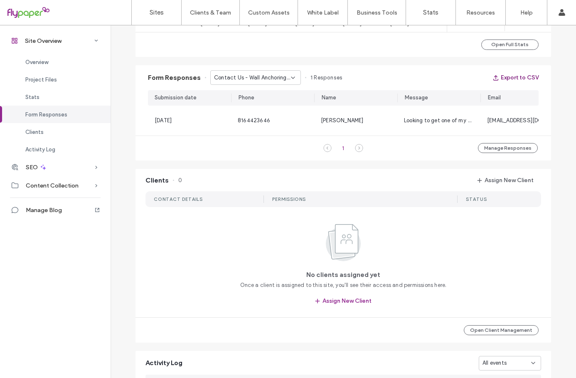
click at [530, 78] on button "Export to CSV" at bounding box center [515, 77] width 46 height 13
click at [290, 78] on icon at bounding box center [293, 77] width 7 height 7
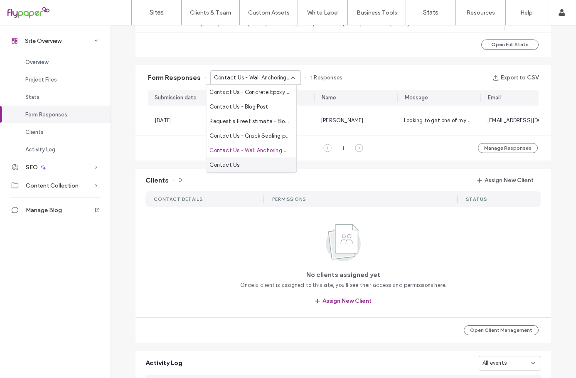
click at [256, 164] on div "Contact Us" at bounding box center [251, 164] width 90 height 15
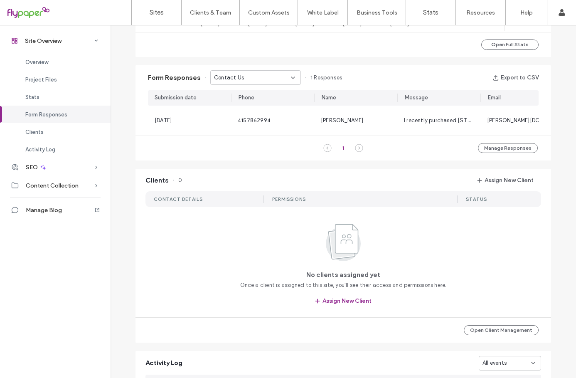
click at [290, 76] on icon at bounding box center [293, 77] width 7 height 7
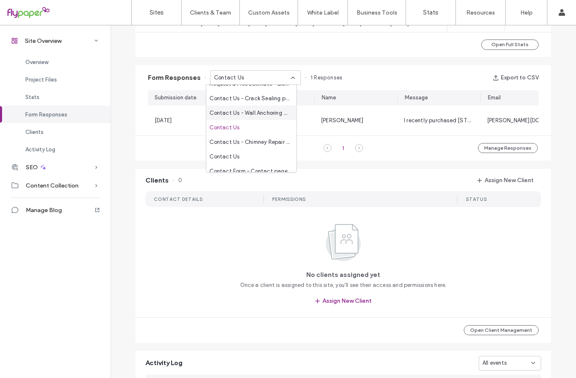
scroll to position [42, 0]
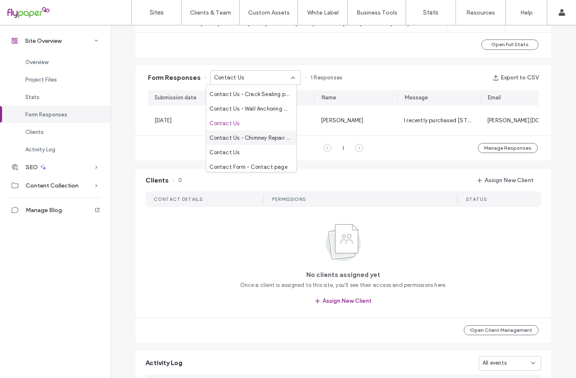
click at [268, 140] on span "Contact Us - Chimney Repair page" at bounding box center [249, 137] width 80 height 8
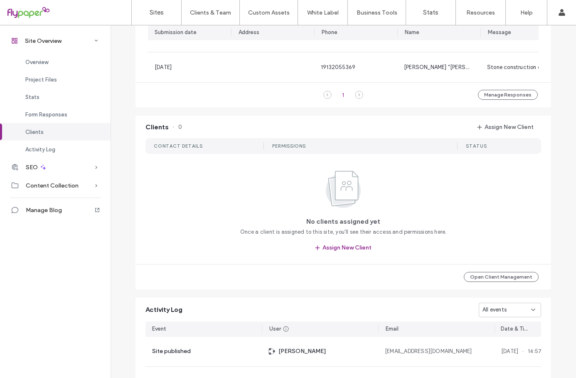
scroll to position [498, 0]
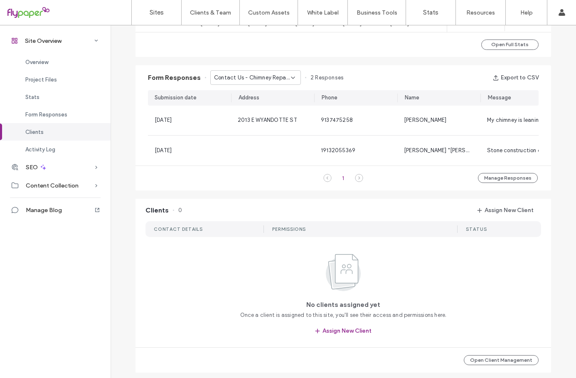
click at [291, 77] on use at bounding box center [292, 78] width 3 height 2
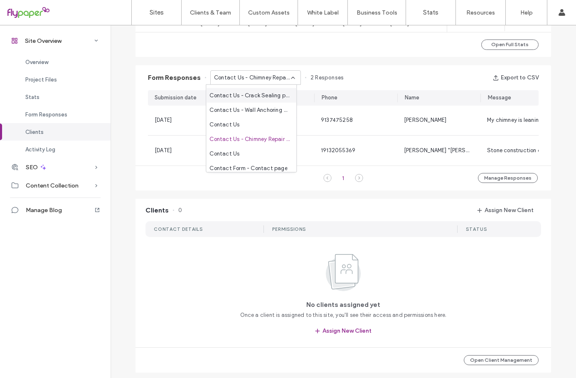
scroll to position [42, 0]
click at [264, 147] on div "Contact Us" at bounding box center [251, 152] width 90 height 15
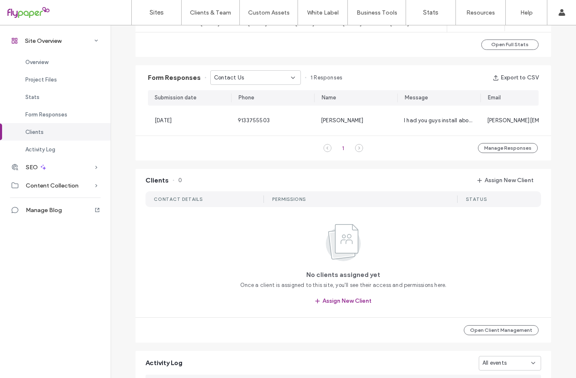
click at [291, 78] on use at bounding box center [292, 78] width 3 height 2
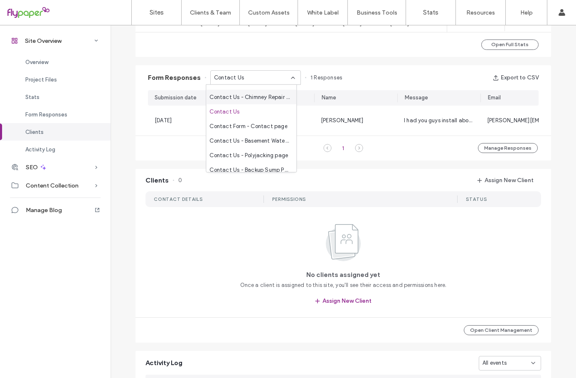
scroll to position [83, 0]
click at [267, 127] on span "Contact Form - Contact page" at bounding box center [248, 125] width 78 height 8
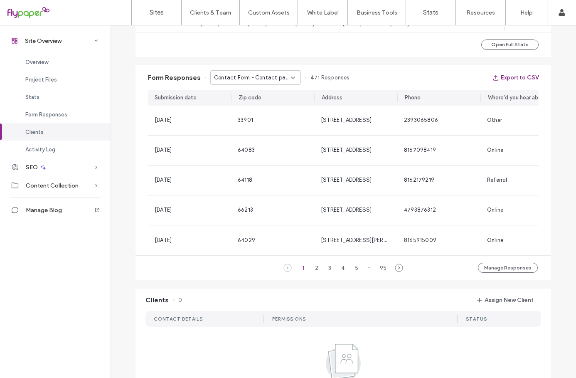
click at [518, 75] on button "Export to CSV" at bounding box center [515, 77] width 46 height 13
click at [290, 76] on icon at bounding box center [293, 77] width 7 height 7
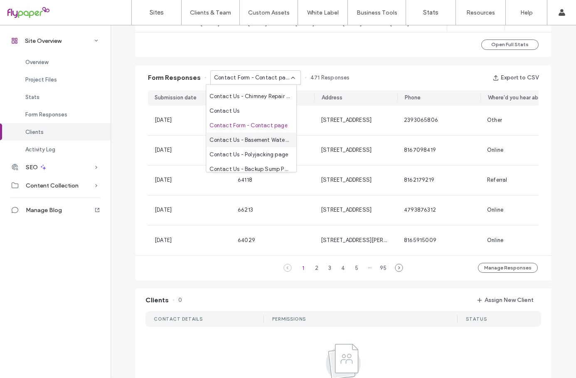
click at [275, 140] on span "Contact Us - Basement Waterproofing page" at bounding box center [249, 139] width 80 height 8
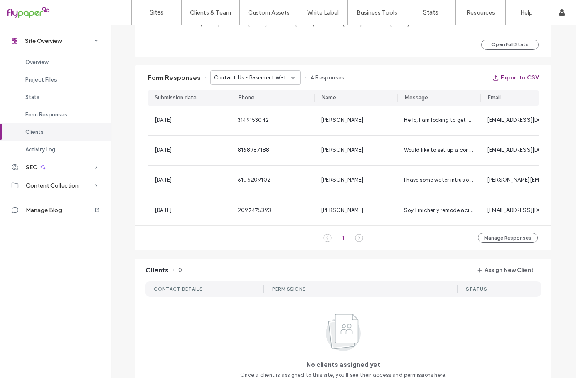
click at [523, 76] on button "Export to CSV" at bounding box center [515, 77] width 46 height 13
click at [290, 77] on icon at bounding box center [293, 77] width 7 height 7
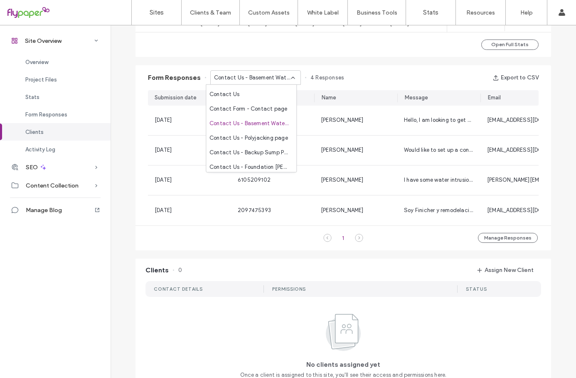
scroll to position [125, 0]
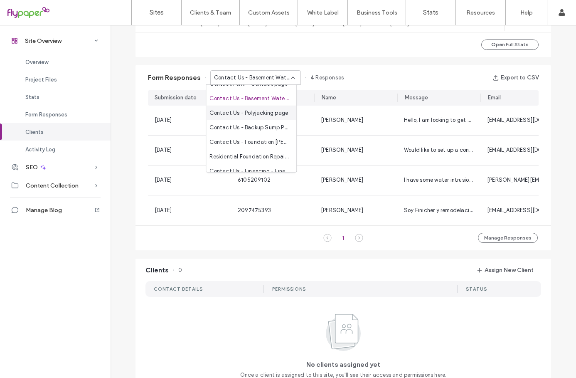
click at [271, 115] on span "Contact Us - Polyjacking page" at bounding box center [248, 112] width 79 height 8
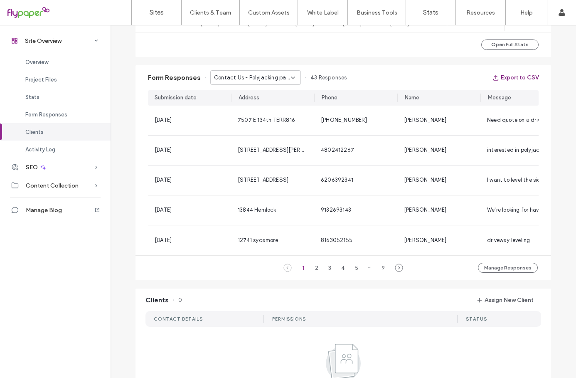
click at [511, 76] on button "Export to CSV" at bounding box center [515, 77] width 46 height 13
click at [290, 76] on icon at bounding box center [293, 77] width 7 height 7
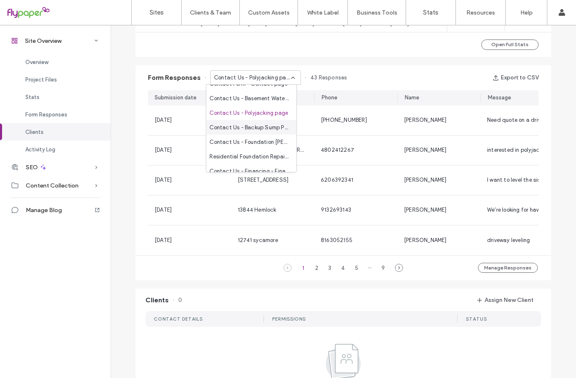
click at [270, 127] on span "Contact Us - Backup Sump Pump page" at bounding box center [249, 127] width 80 height 8
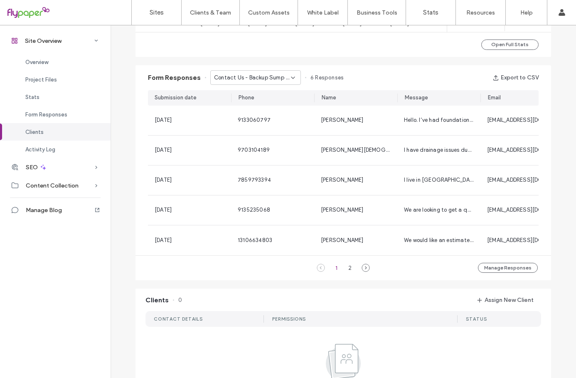
click at [290, 76] on icon at bounding box center [293, 77] width 7 height 7
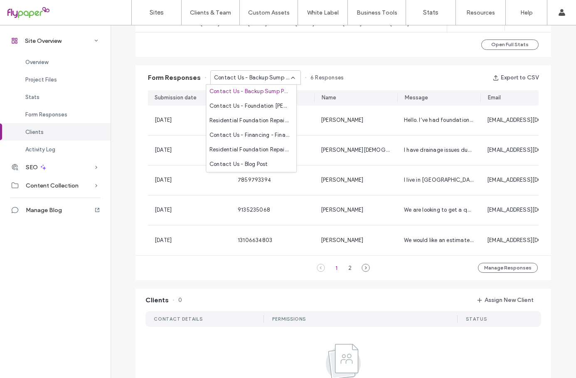
scroll to position [166, 0]
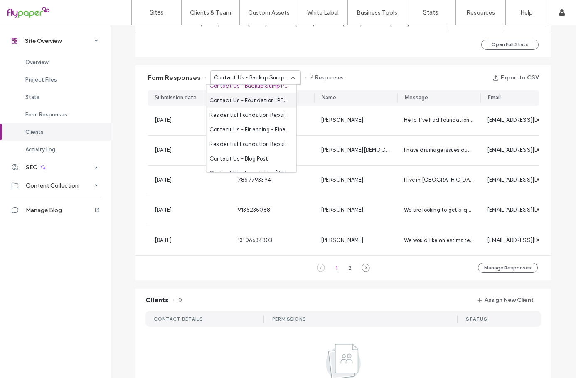
click at [265, 103] on span "Contact Us - Foundation [PERSON_NAME] page" at bounding box center [249, 100] width 80 height 8
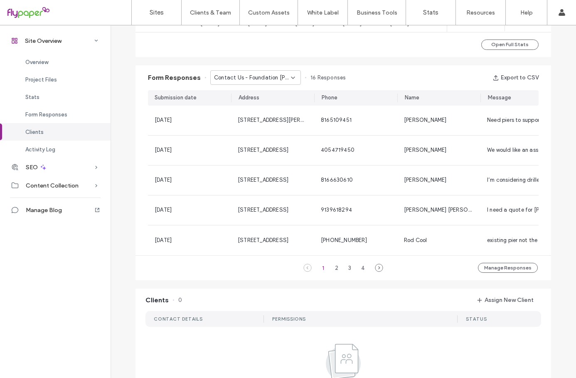
click at [288, 72] on div "Contact Us - Foundation [PERSON_NAME] page" at bounding box center [255, 77] width 91 height 15
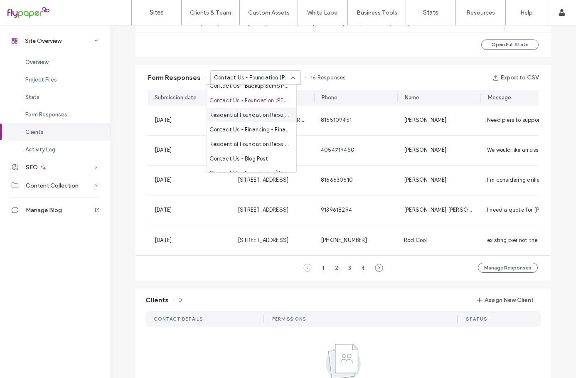
click at [269, 115] on span "Residential Foundation Repair - Residential Foundation Repair page" at bounding box center [249, 114] width 80 height 8
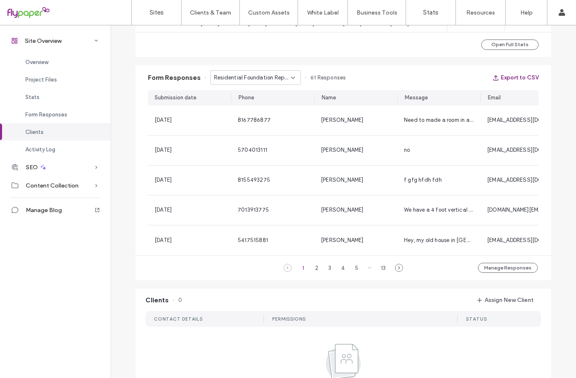
click at [521, 79] on button "Export to CSV" at bounding box center [515, 77] width 46 height 13
click at [290, 76] on icon at bounding box center [293, 77] width 7 height 7
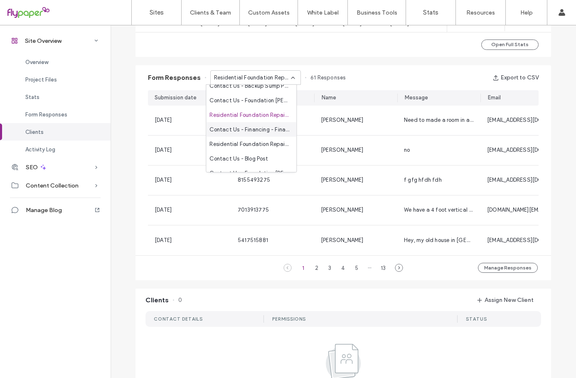
click at [259, 129] on span "Contact Us - Financing - Financing page" at bounding box center [249, 129] width 80 height 8
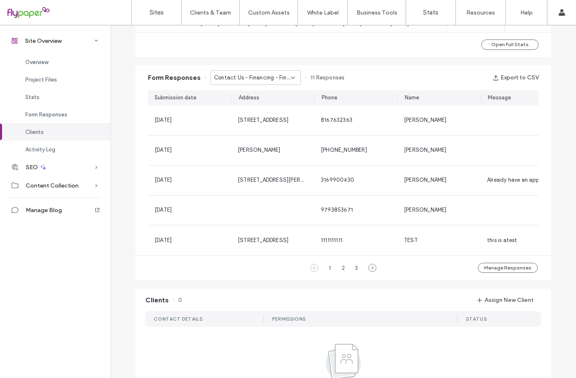
click at [290, 76] on icon at bounding box center [293, 77] width 7 height 7
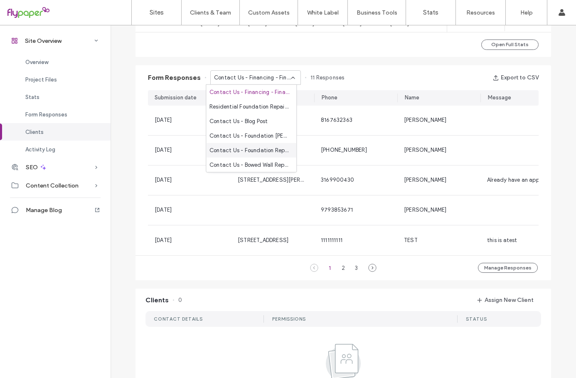
scroll to position [208, 0]
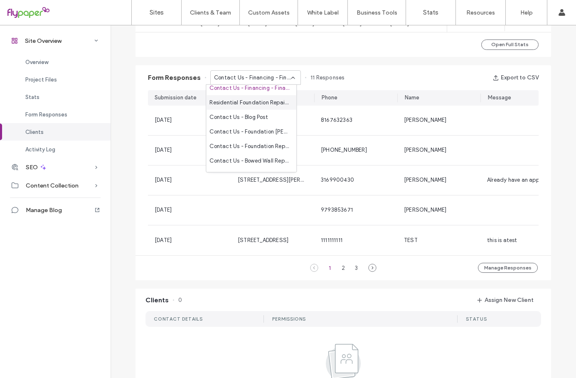
click at [258, 102] on span "Residential Foundation Repair - Residential Foundation Repair page" at bounding box center [249, 102] width 80 height 8
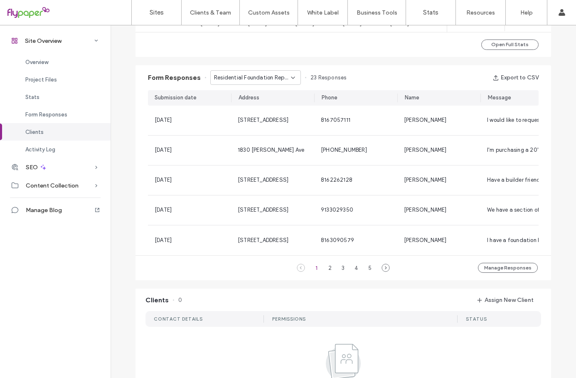
click at [290, 79] on icon at bounding box center [293, 77] width 7 height 7
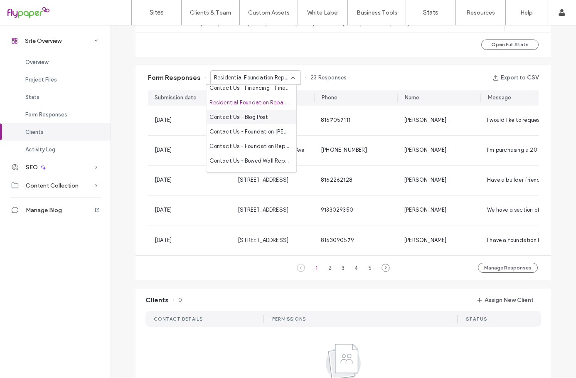
click at [262, 116] on span "Contact Us - Blog Post" at bounding box center [238, 117] width 58 height 8
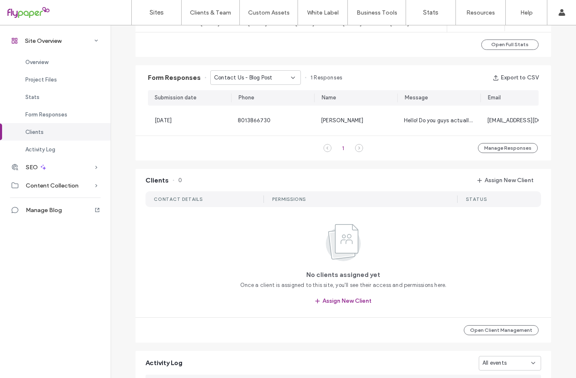
click at [290, 79] on icon at bounding box center [293, 77] width 7 height 7
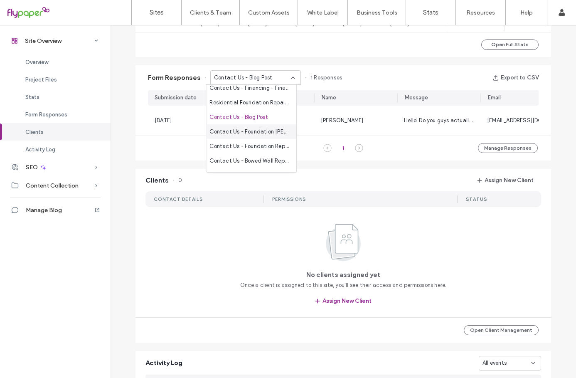
click at [275, 130] on span "Contact Us - Foundation [PERSON_NAME] page" at bounding box center [249, 131] width 80 height 8
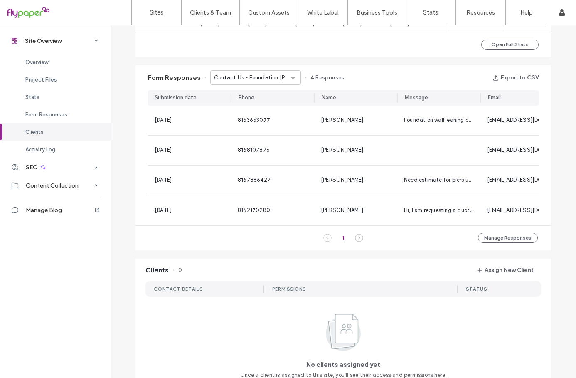
click at [291, 74] on icon at bounding box center [293, 77] width 7 height 7
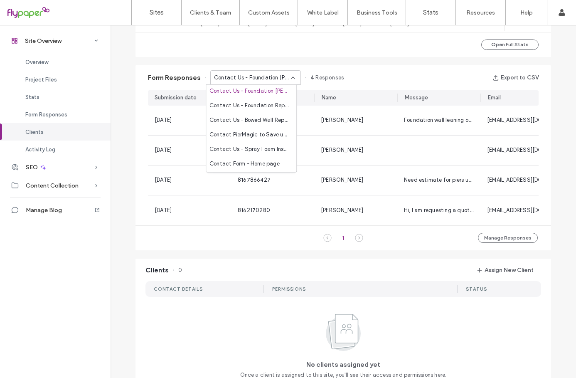
scroll to position [249, 0]
click at [265, 105] on span "Contact Us - Foundation Repair [US_STATE][GEOGRAPHIC_DATA] [US_STATE] page" at bounding box center [249, 104] width 80 height 8
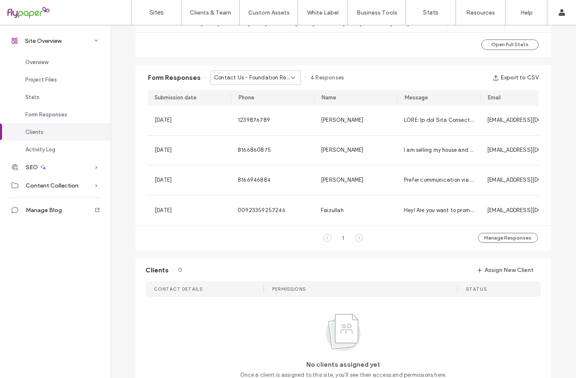
click at [290, 76] on icon at bounding box center [293, 77] width 7 height 7
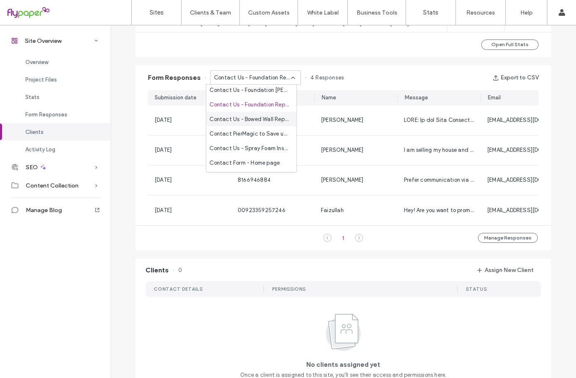
click at [262, 120] on span "Contact Us - Bowed Wall Repair page" at bounding box center [249, 119] width 80 height 8
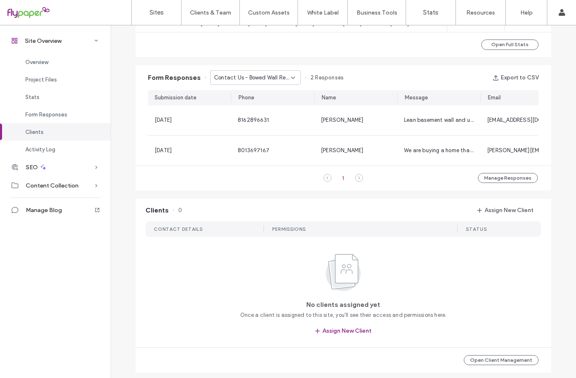
click at [291, 77] on use at bounding box center [292, 78] width 3 height 2
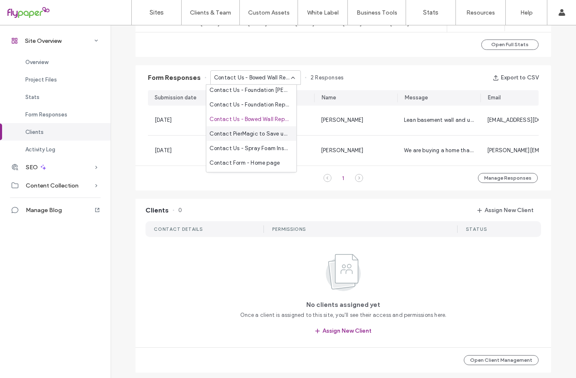
click at [270, 130] on span "Contact PierMagic to Save up to $500 - Direct Mailer page" at bounding box center [249, 133] width 80 height 8
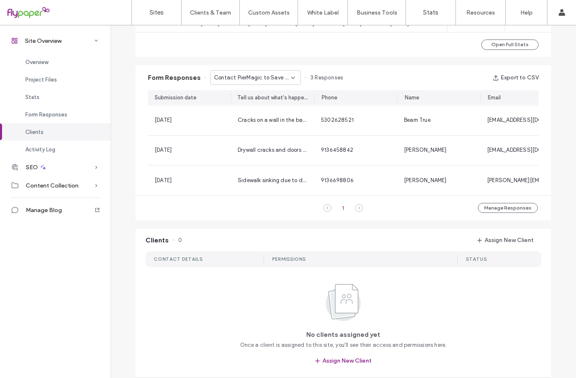
click at [291, 78] on icon at bounding box center [293, 77] width 7 height 7
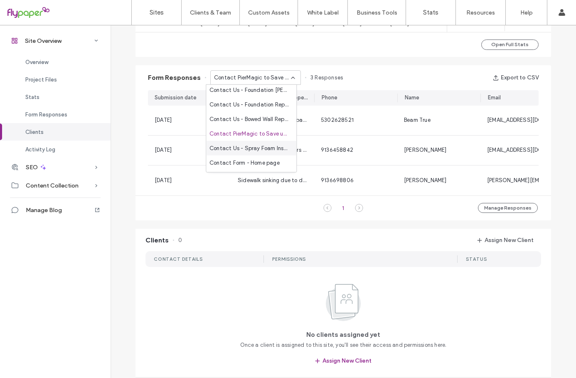
click at [267, 150] on span "Contact Us - Spray Foam Insulation page" at bounding box center [249, 148] width 80 height 8
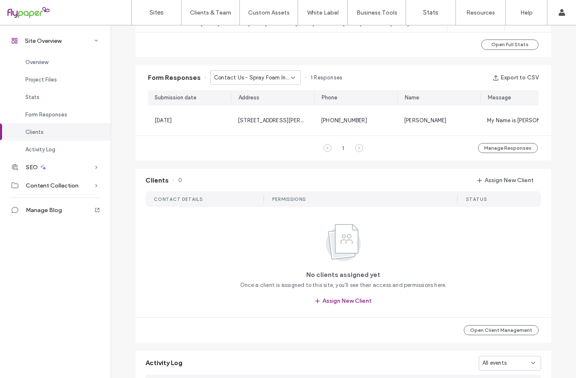
click at [291, 77] on use at bounding box center [292, 78] width 3 height 2
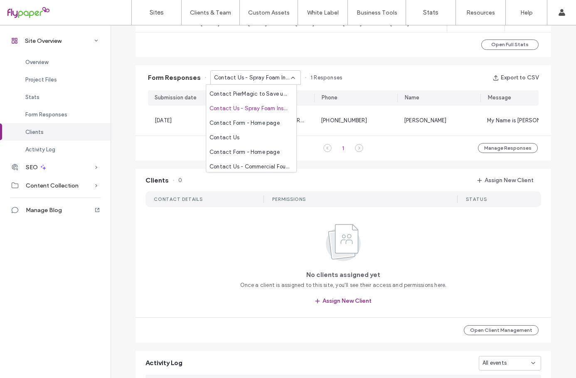
scroll to position [291, 0]
click at [264, 122] on span "Contact Form - Home page" at bounding box center [244, 121] width 70 height 8
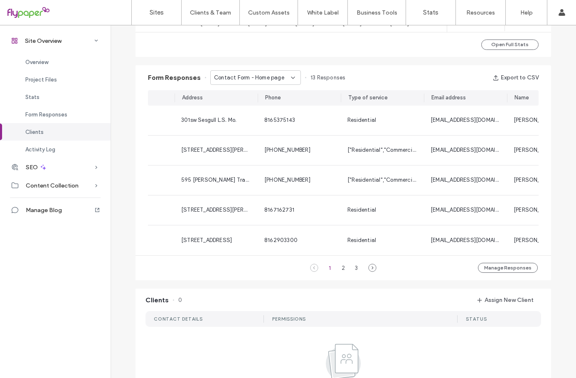
scroll to position [0, 0]
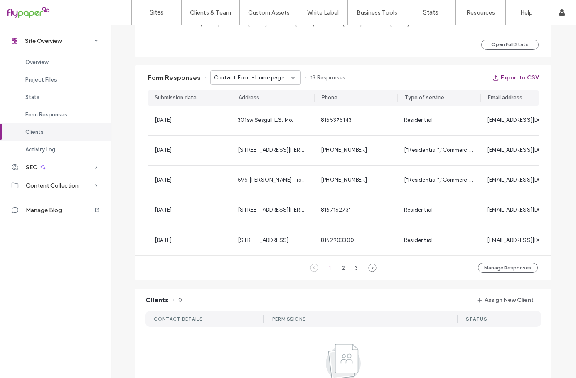
click at [514, 76] on button "Export to CSV" at bounding box center [515, 77] width 46 height 13
click at [290, 76] on icon at bounding box center [293, 77] width 7 height 7
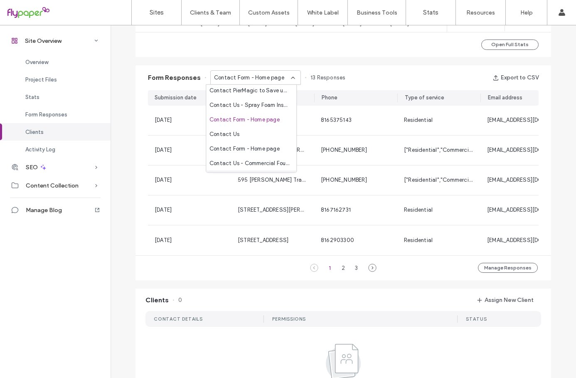
scroll to position [291, 0]
click at [246, 140] on div "Contact Us" at bounding box center [251, 135] width 90 height 15
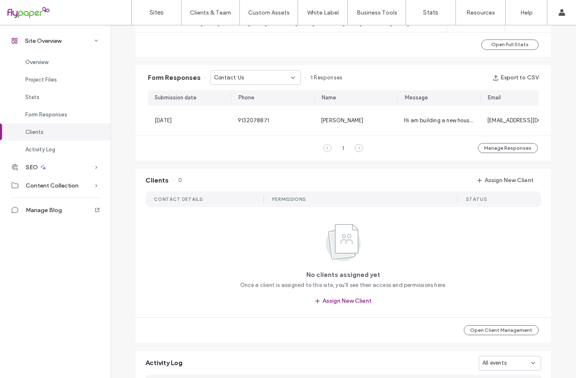
click at [291, 78] on icon at bounding box center [293, 77] width 7 height 7
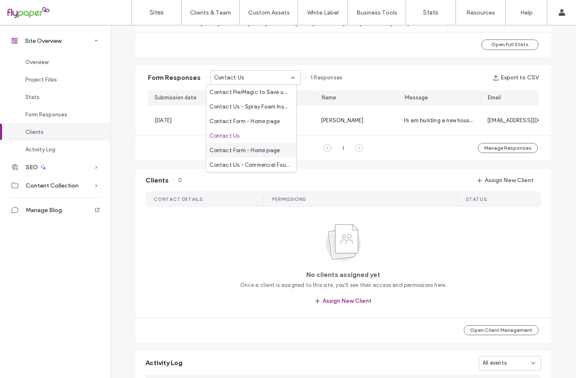
click at [274, 150] on span "Contact Form - Home page" at bounding box center [244, 150] width 70 height 8
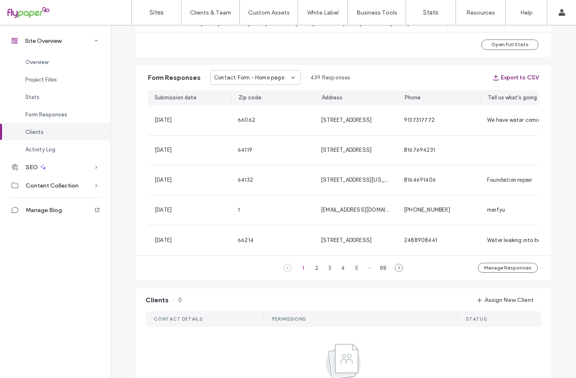
click at [517, 76] on button "Export to CSV" at bounding box center [515, 77] width 46 height 13
click at [290, 77] on icon at bounding box center [293, 77] width 7 height 7
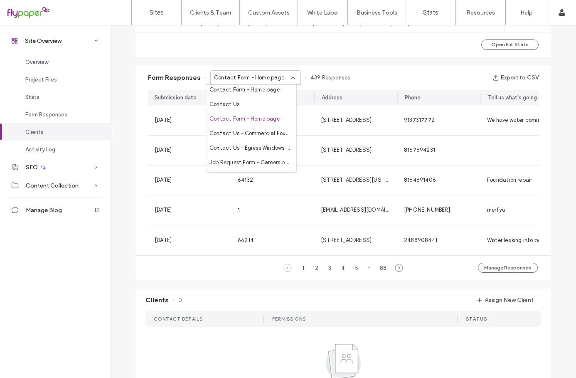
scroll to position [332, 0]
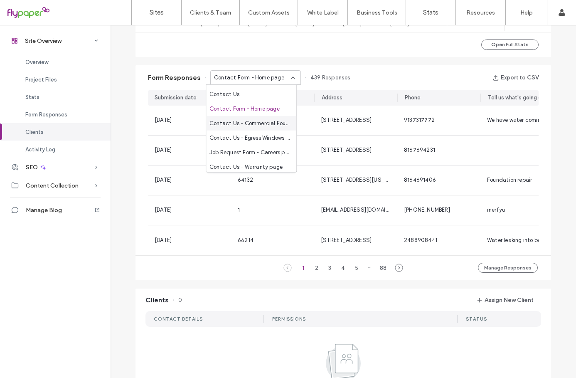
click at [266, 120] on span "Contact Us - Commercial Foundation Repair page" at bounding box center [249, 123] width 80 height 8
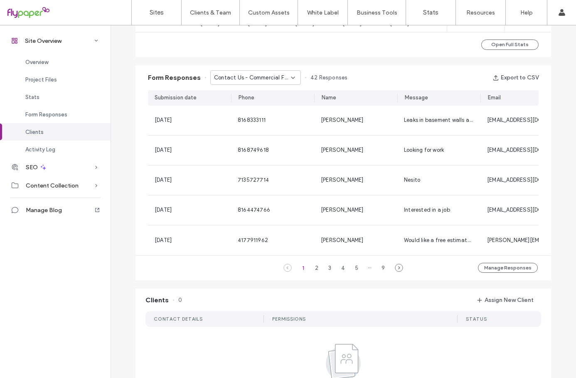
click at [290, 76] on icon at bounding box center [293, 77] width 7 height 7
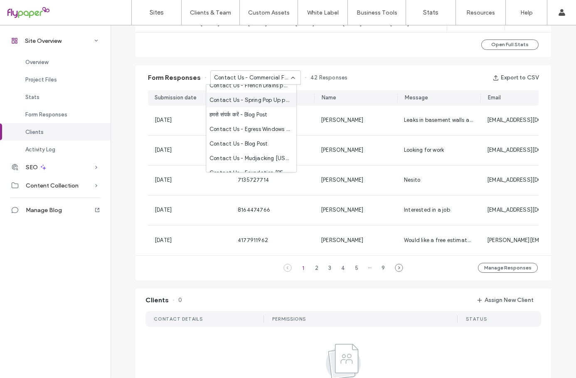
scroll to position [455, 0]
click at [272, 132] on div "Contact Us - Blog Post" at bounding box center [251, 131] width 90 height 15
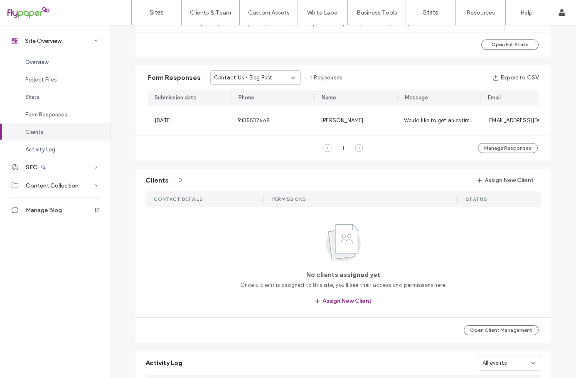
click at [290, 76] on icon at bounding box center [293, 77] width 7 height 7
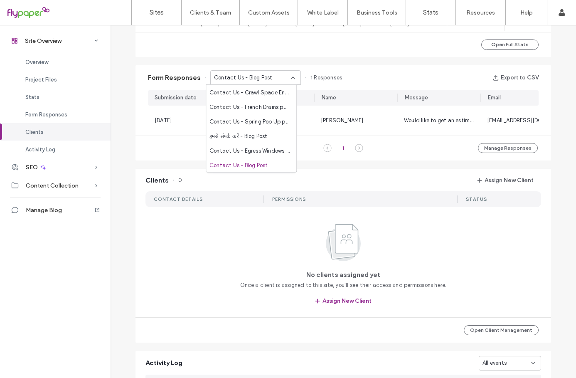
scroll to position [538, 0]
click at [253, 166] on span "Contact Us - Blog Post" at bounding box center [238, 164] width 58 height 8
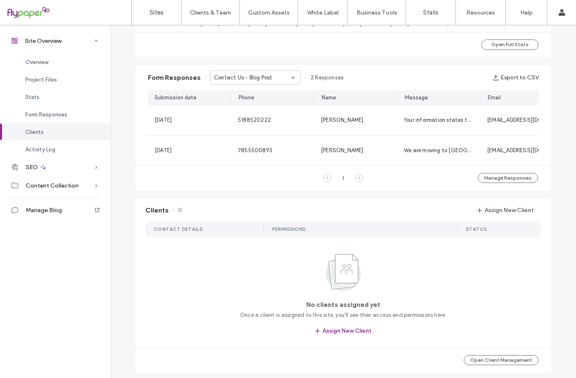
click at [292, 78] on div "Contact Us - Blog Post" at bounding box center [255, 77] width 91 height 15
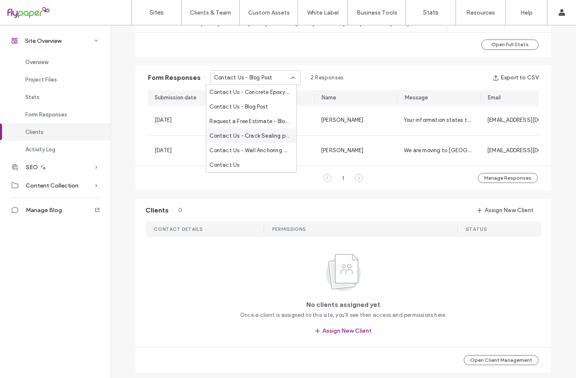
click at [267, 138] on span "Contact Us - Crack Sealing page" at bounding box center [249, 135] width 80 height 8
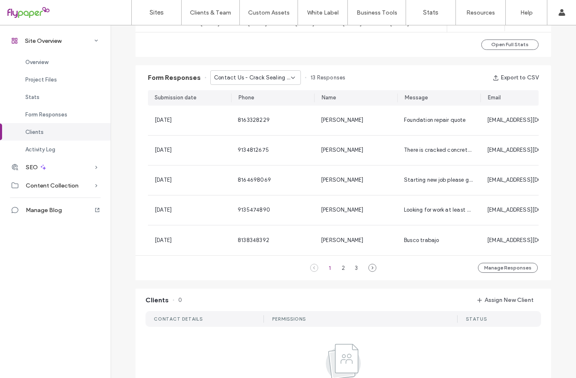
click at [290, 79] on icon at bounding box center [293, 77] width 7 height 7
